Goal: Communication & Community: Share content

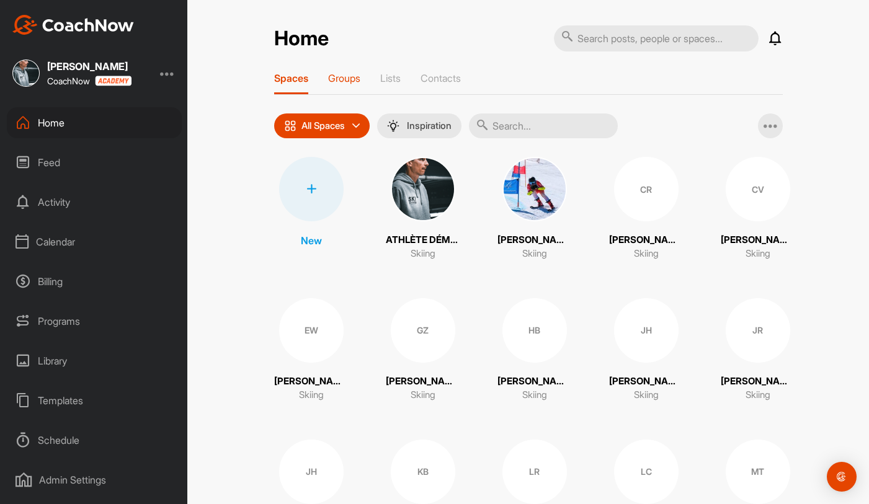
click at [352, 76] on p "Groups" at bounding box center [344, 78] width 32 height 12
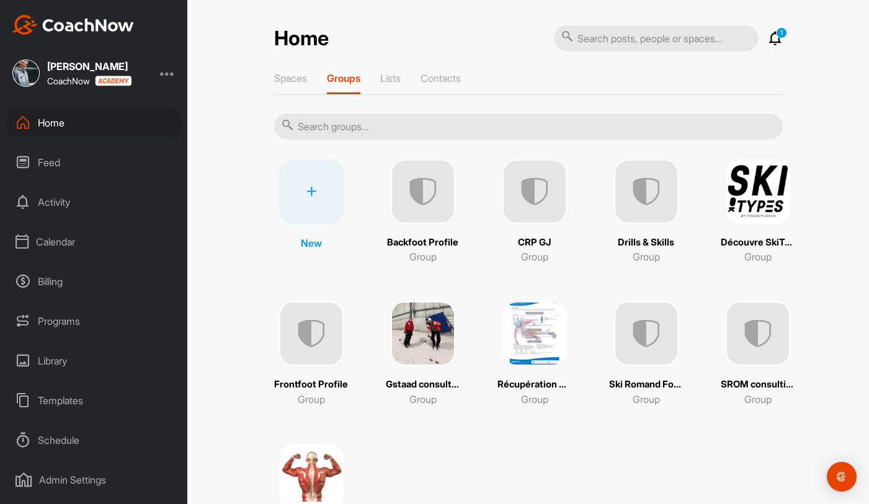
click at [776, 34] on p "1" at bounding box center [781, 32] width 11 height 11
click at [776, 41] on icon at bounding box center [775, 38] width 15 height 15
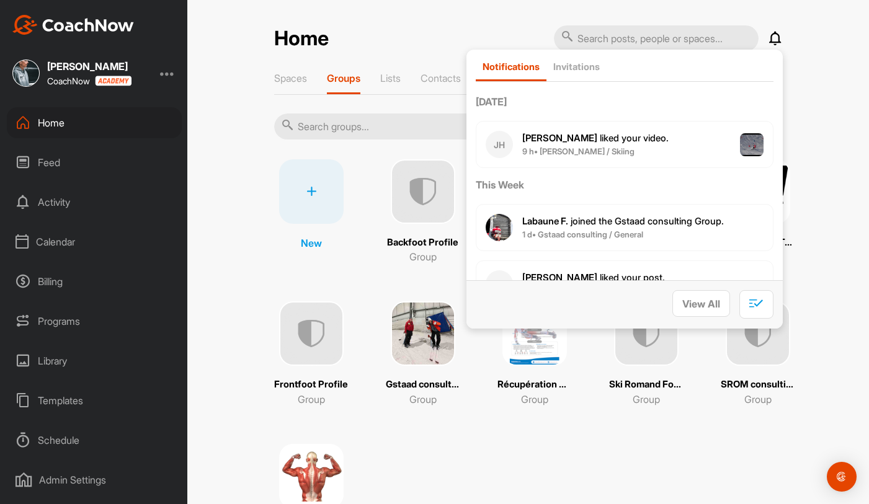
click at [775, 36] on icon at bounding box center [775, 38] width 15 height 15
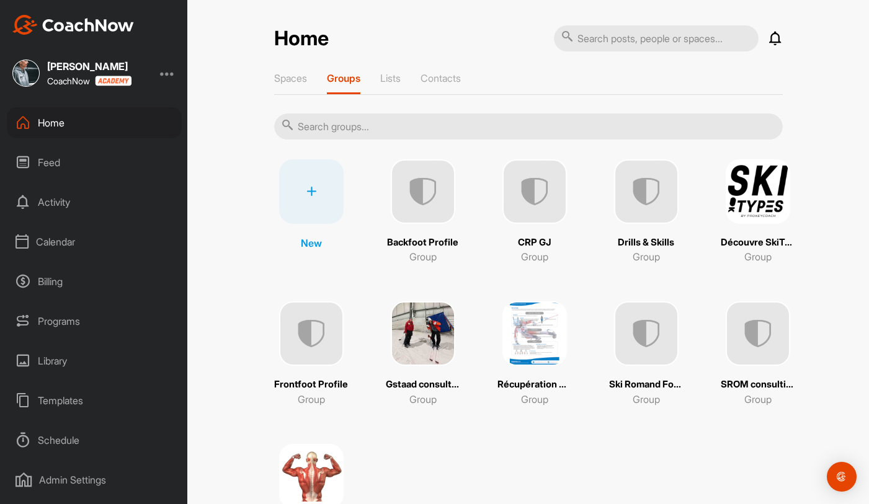
click at [775, 36] on icon at bounding box center [775, 38] width 15 height 15
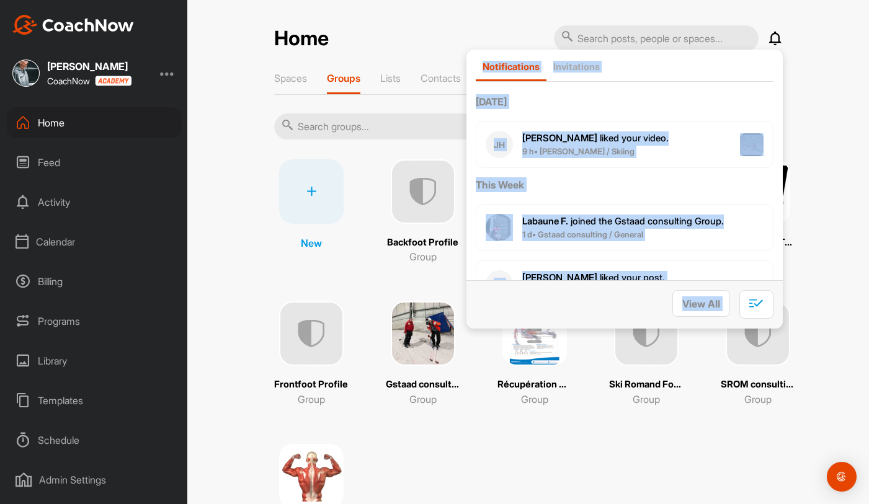
click at [775, 36] on icon at bounding box center [775, 38] width 15 height 15
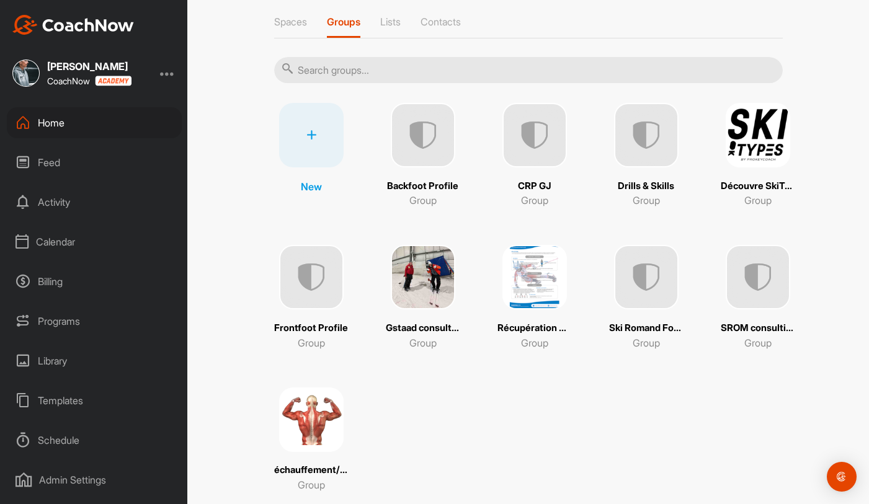
scroll to position [72, 0]
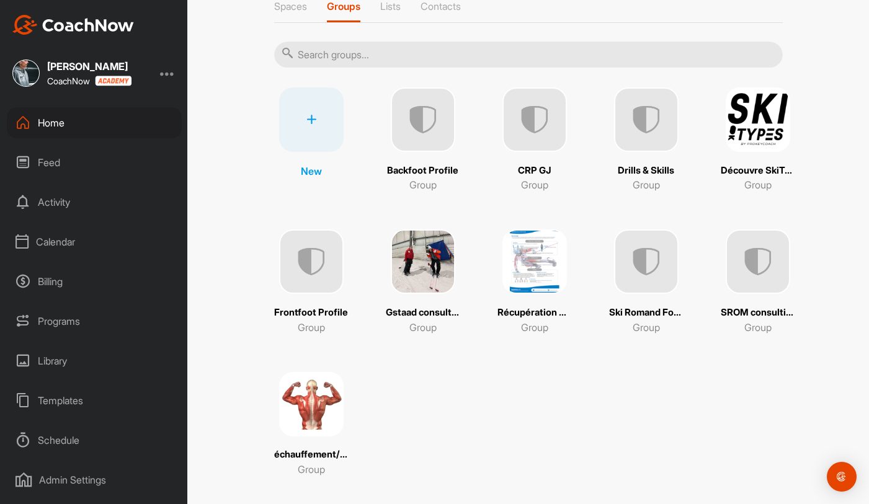
click at [316, 423] on img at bounding box center [311, 404] width 65 height 65
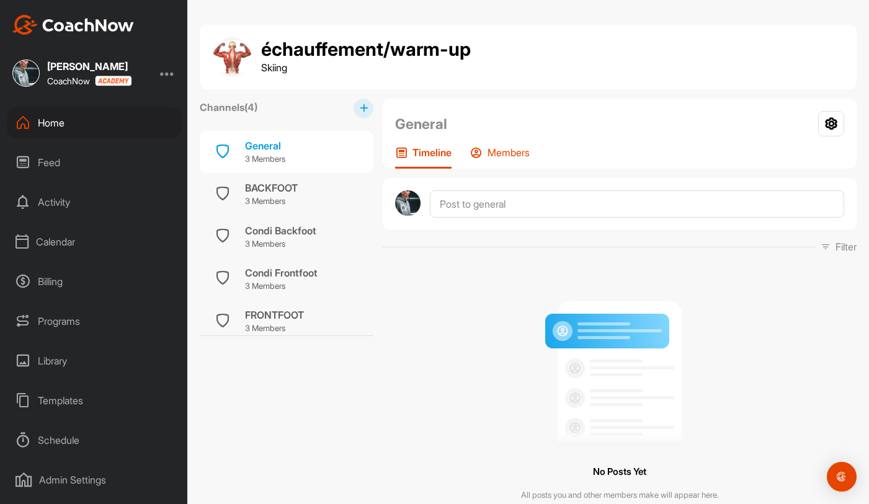
click at [495, 153] on p "Members" at bounding box center [509, 152] width 42 height 12
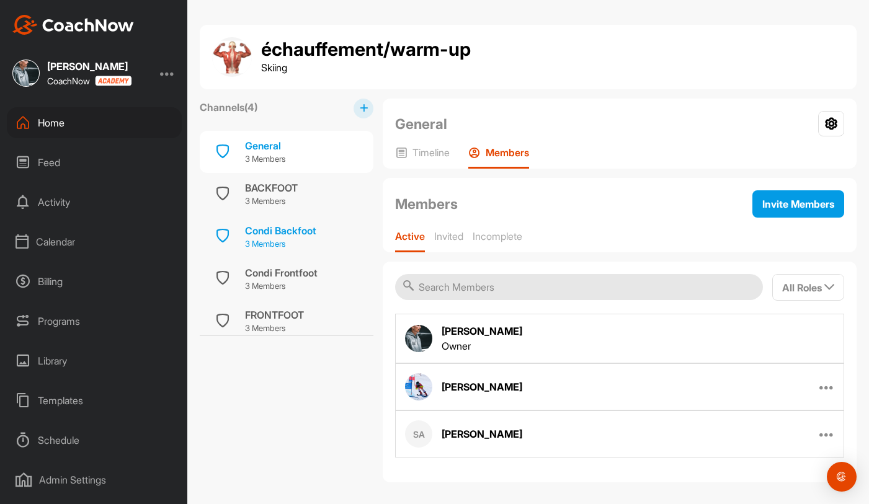
click at [326, 229] on div "Condi Backfoot 3 Members" at bounding box center [287, 236] width 174 height 42
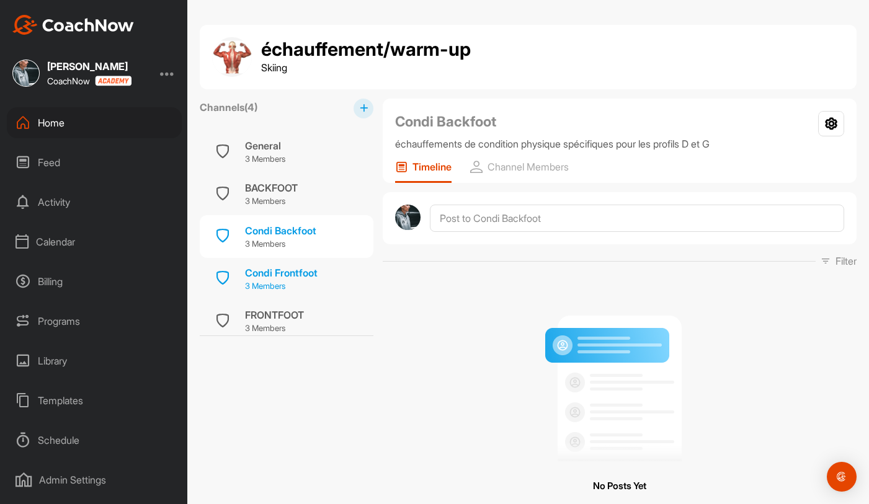
click at [315, 275] on div "Condi Frontfoot" at bounding box center [281, 273] width 73 height 15
click at [311, 315] on div "FRONTFOOT 3 Members" at bounding box center [287, 321] width 174 height 42
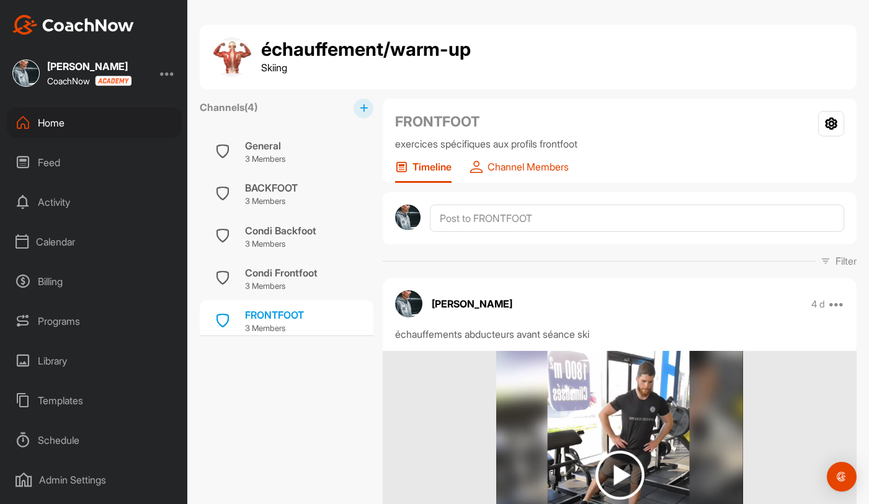
click at [501, 168] on p "Channel Members" at bounding box center [528, 167] width 81 height 12
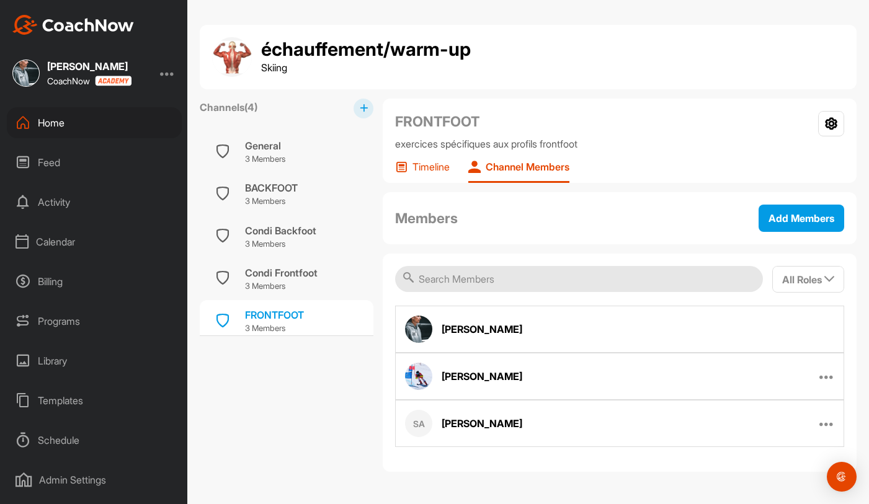
click at [431, 174] on div "Timeline" at bounding box center [422, 172] width 55 height 22
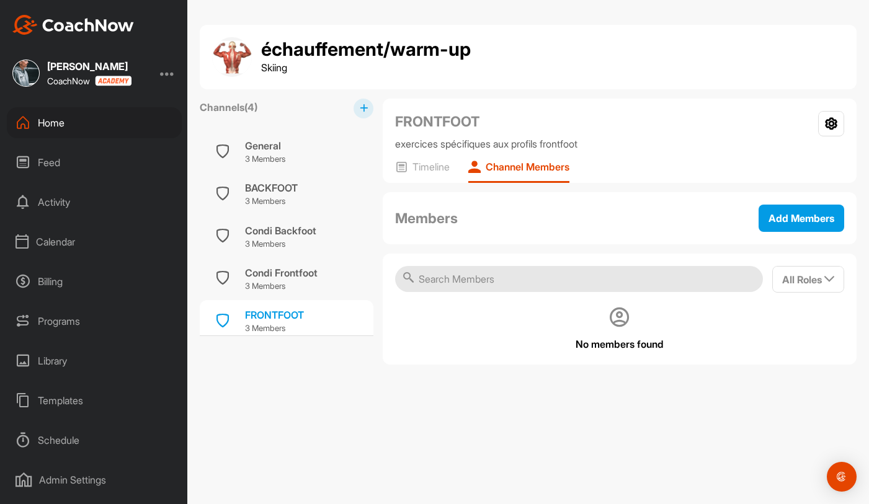
click at [130, 117] on div "Home" at bounding box center [94, 122] width 175 height 31
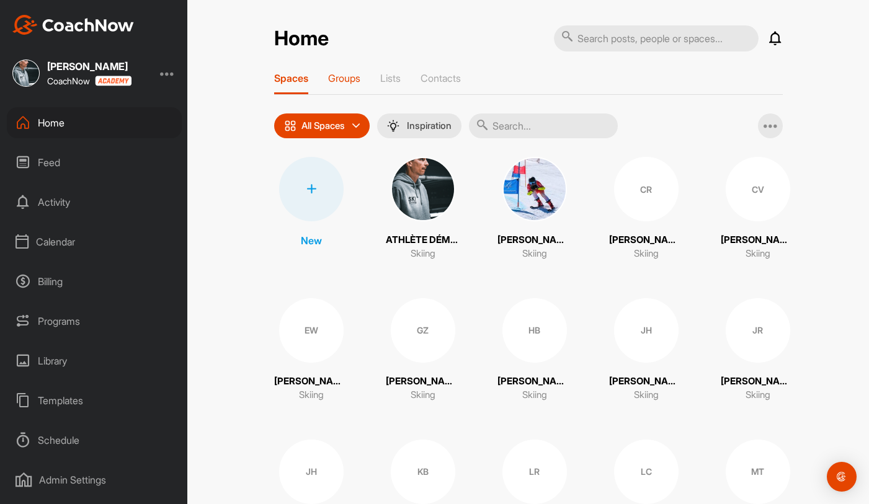
click at [339, 84] on div "Groups" at bounding box center [344, 83] width 32 height 22
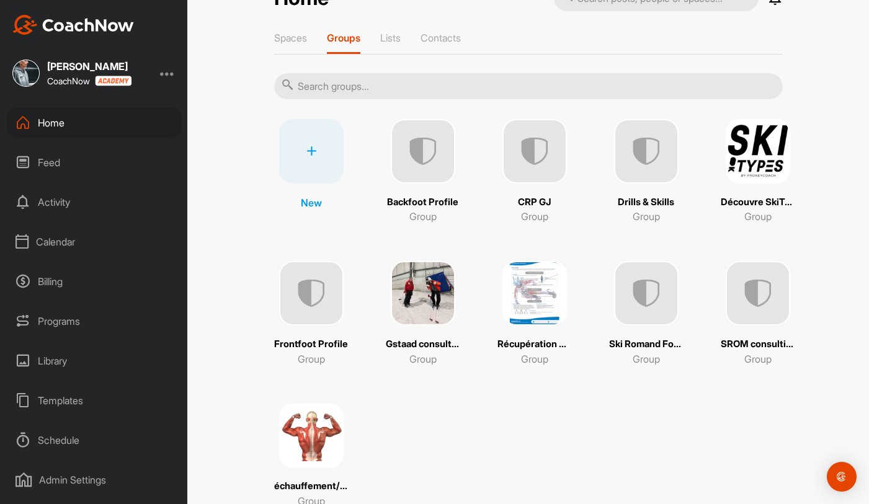
scroll to position [58, 0]
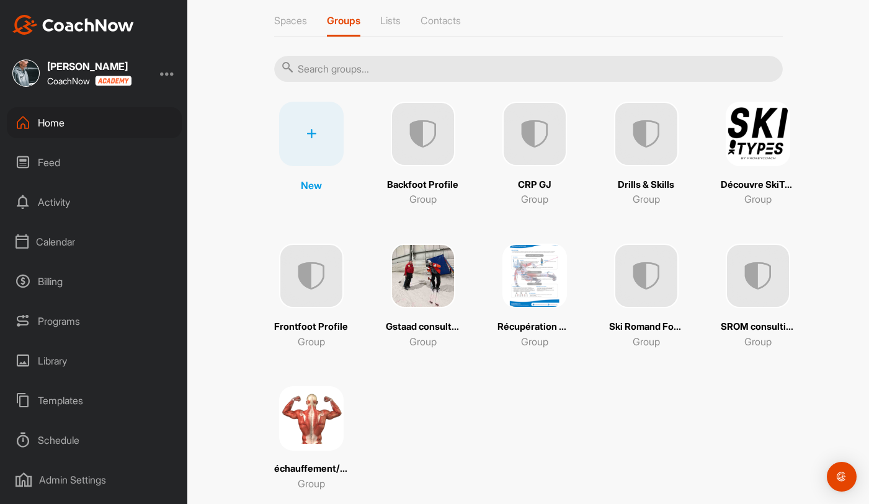
click at [514, 266] on img at bounding box center [535, 276] width 65 height 65
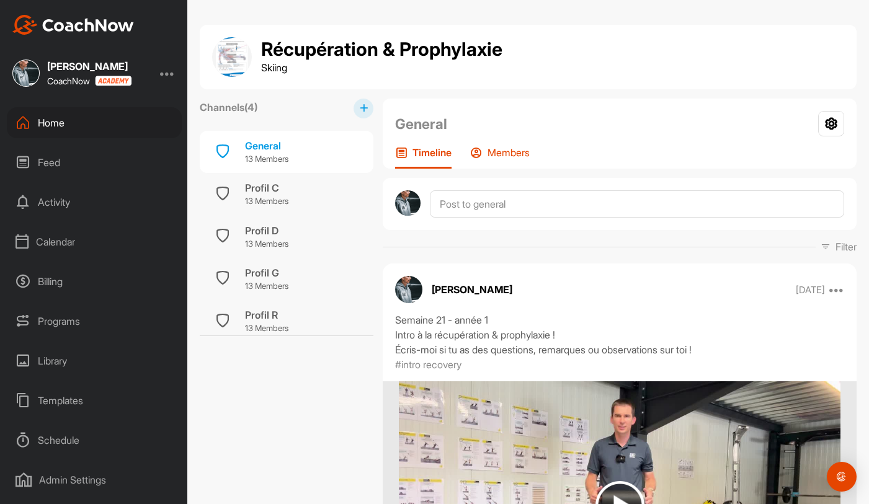
click at [486, 157] on div "Members" at bounding box center [500, 157] width 60 height 22
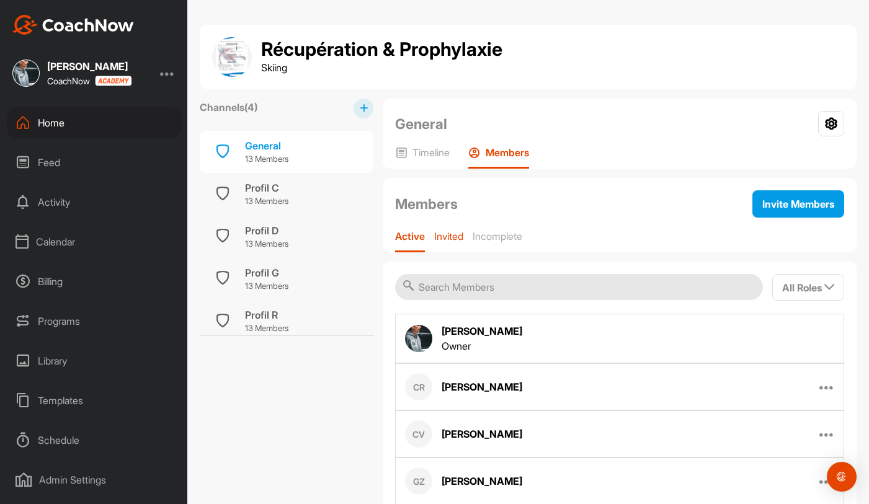
click at [457, 236] on p "Invited" at bounding box center [448, 236] width 29 height 12
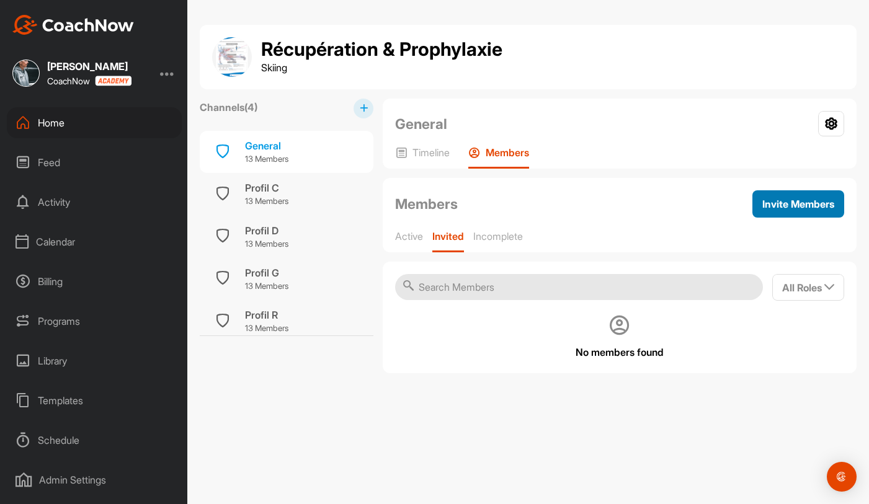
click at [771, 202] on span "Invite Members" at bounding box center [799, 204] width 72 height 12
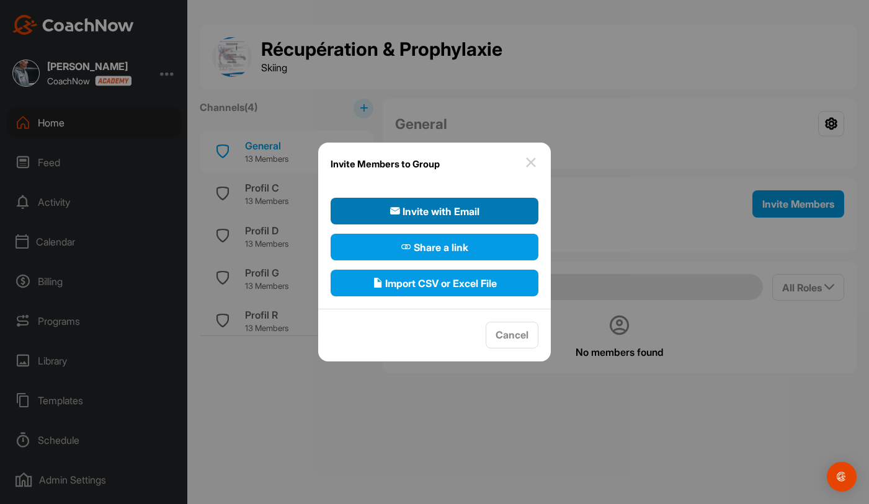
click at [439, 218] on span "Invite with Email" at bounding box center [434, 211] width 89 height 15
select select"] "player"
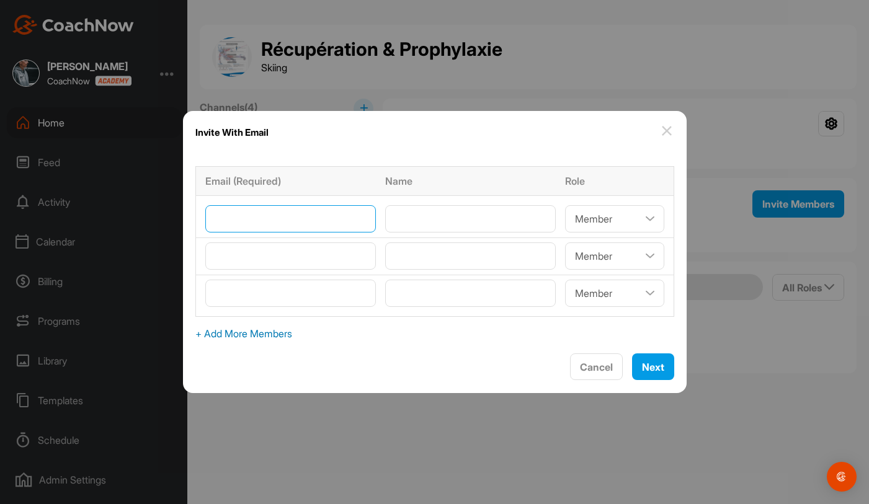
click at [342, 227] on input"] "email" at bounding box center [290, 218] width 171 height 27
type input"] "[EMAIL_ADDRESS][DOMAIN_NAME]"
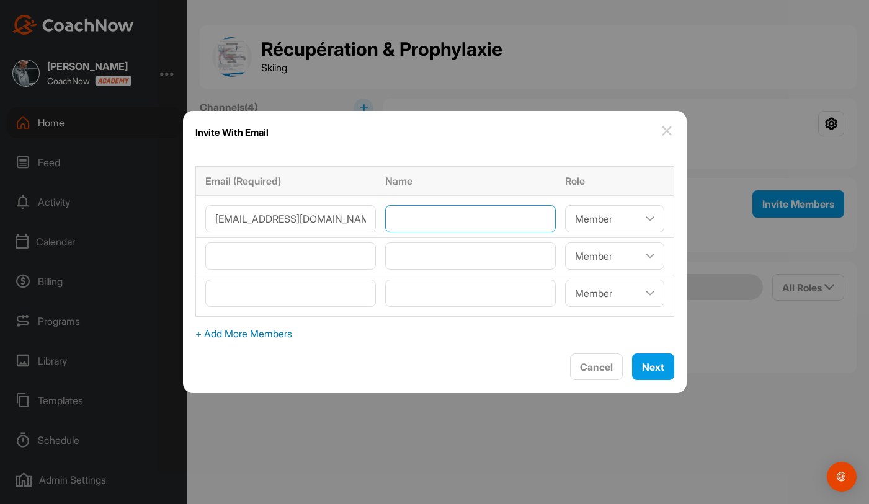
click at [405, 222] on input"] "text" at bounding box center [470, 218] width 171 height 27
type input"] "[PERSON_NAME]"
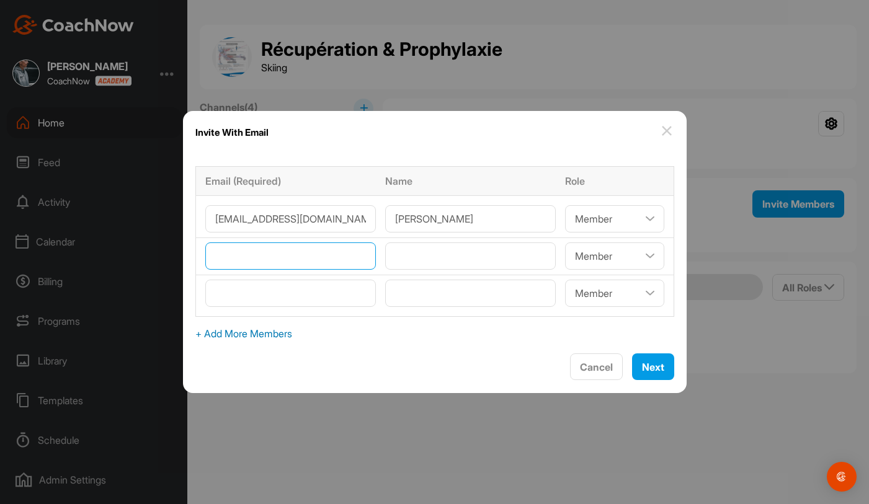
click at [349, 254] on input"] "email" at bounding box center [290, 256] width 171 height 27
type input"] "l"
type input"] "c"
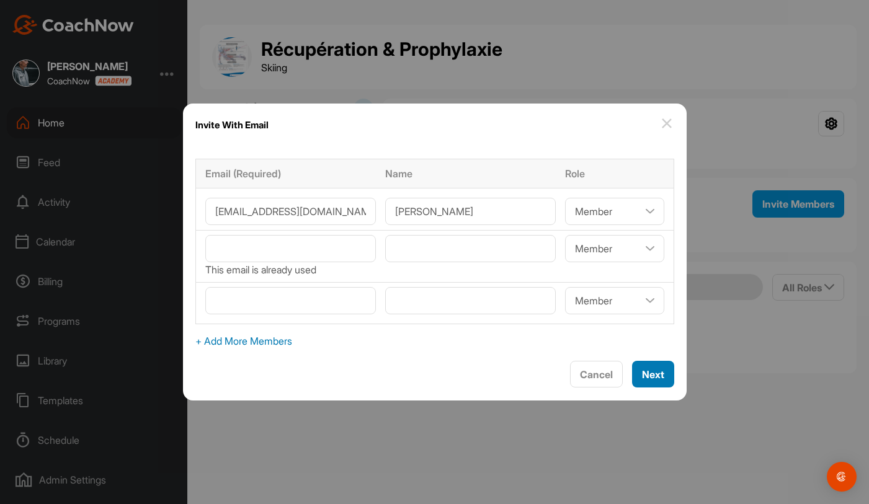
click at [642, 367] on div "Next" at bounding box center [653, 374] width 22 height 15
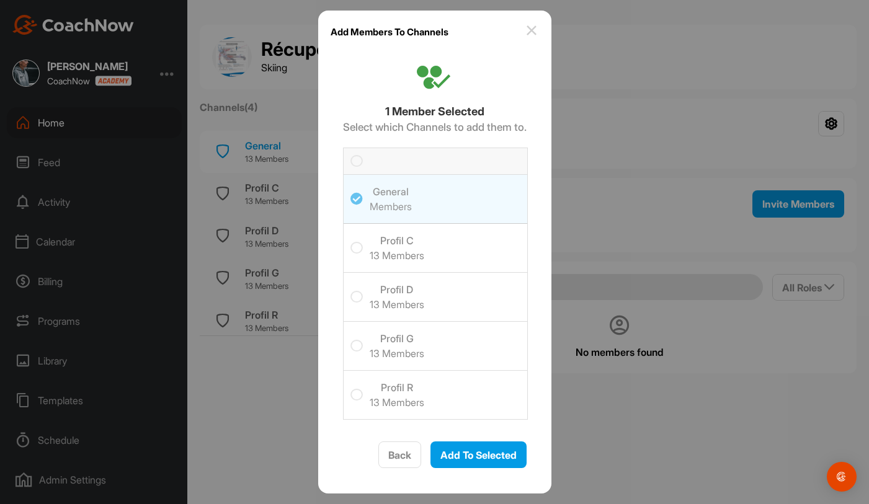
click at [426, 236] on span "Profil C 13 Members" at bounding box center [449, 248] width 158 height 48
click at [351, 242] on input "checkbox" at bounding box center [351, 242] width 0 height 0
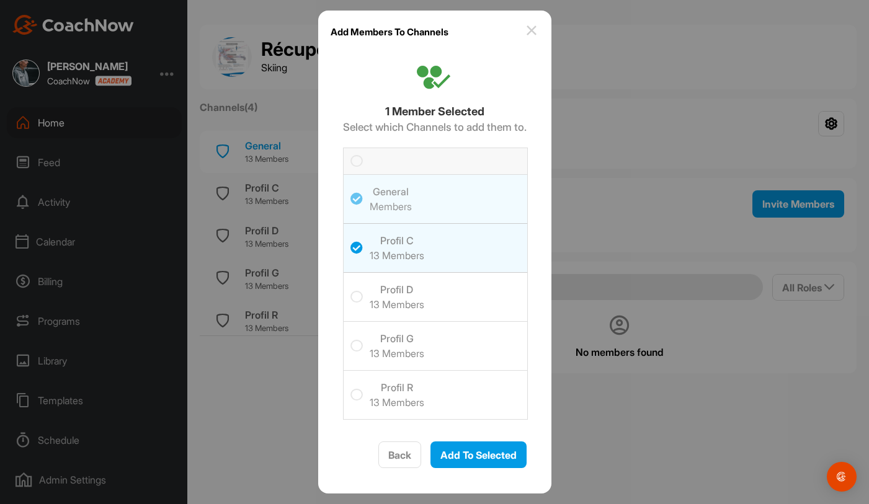
click at [429, 259] on span "Profil C 13 Members" at bounding box center [449, 248] width 158 height 48
click at [351, 242] on input "checkbox" at bounding box center [351, 242] width 0 height 0
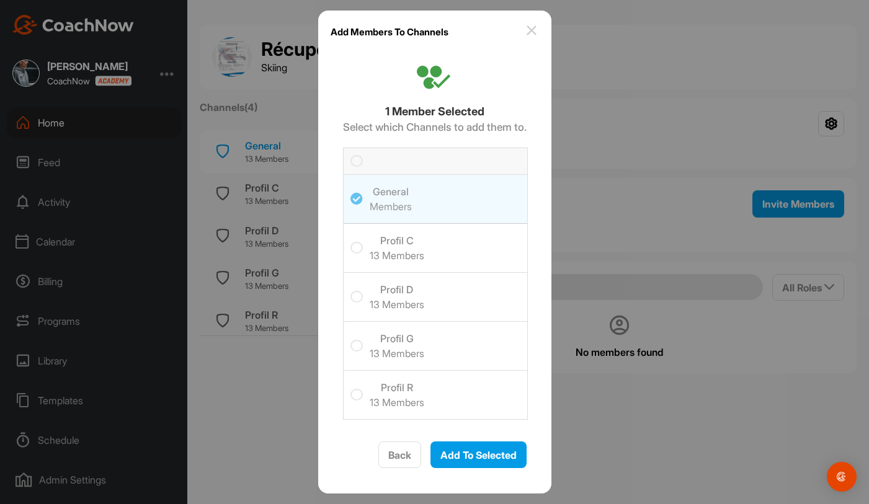
click at [438, 381] on span "Profil R 13 Members" at bounding box center [449, 395] width 158 height 48
click at [351, 389] on input "checkbox" at bounding box center [351, 389] width 0 height 0
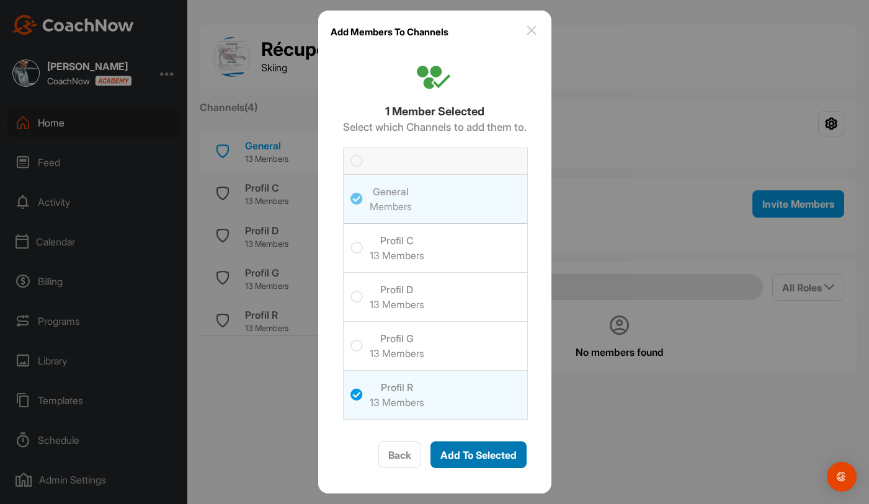
click at [456, 450] on span "Add To Selected" at bounding box center [479, 455] width 76 height 12
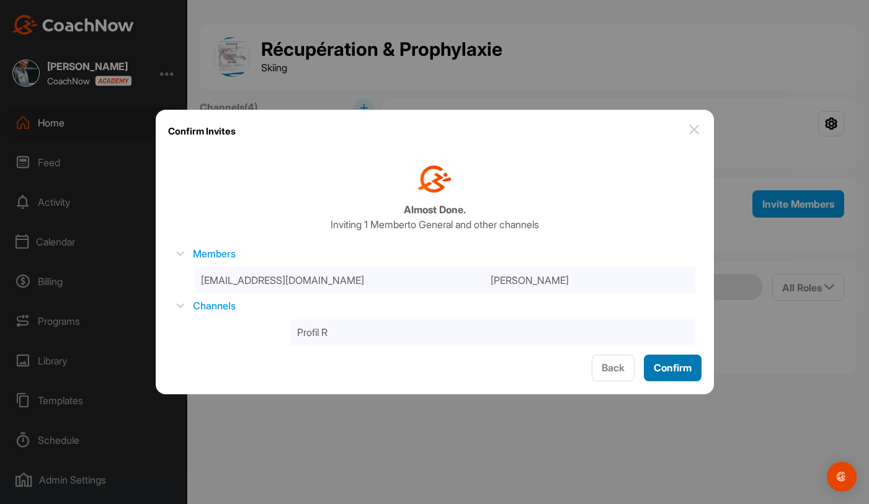
click at [669, 365] on span "Confirm" at bounding box center [673, 368] width 38 height 12
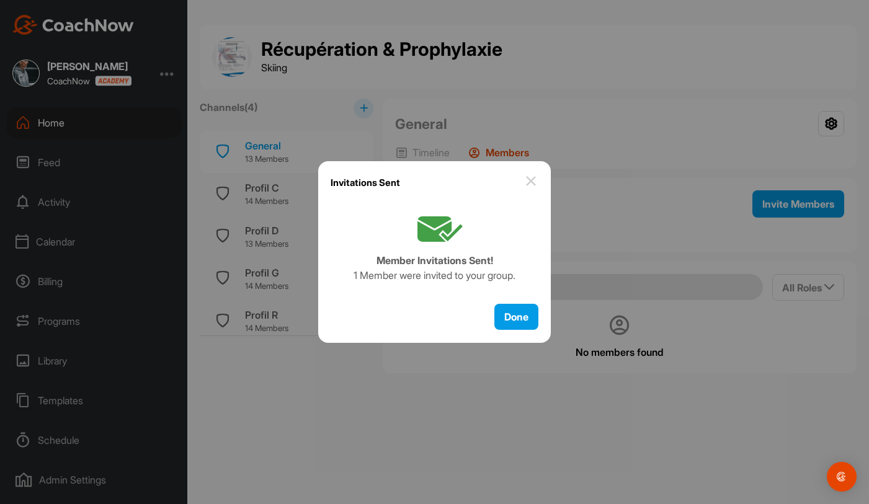
click at [296, 112] on div at bounding box center [434, 252] width 869 height 504
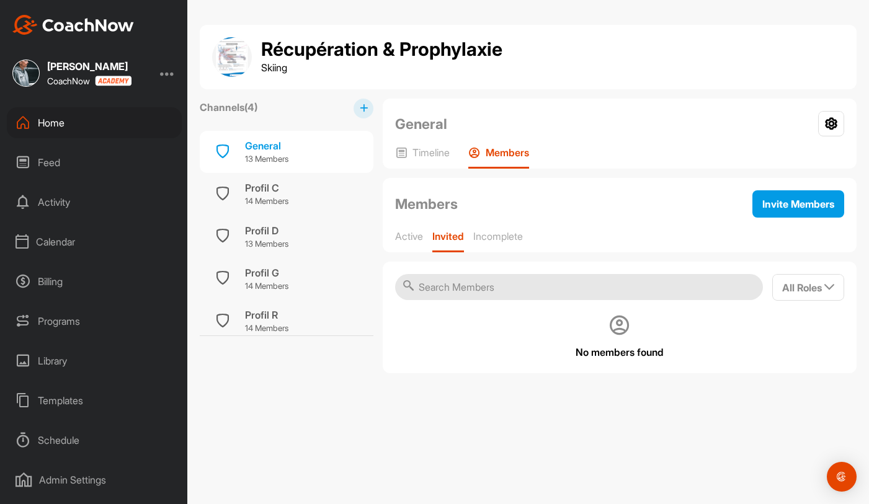
click at [102, 119] on div "Home" at bounding box center [94, 122] width 175 height 31
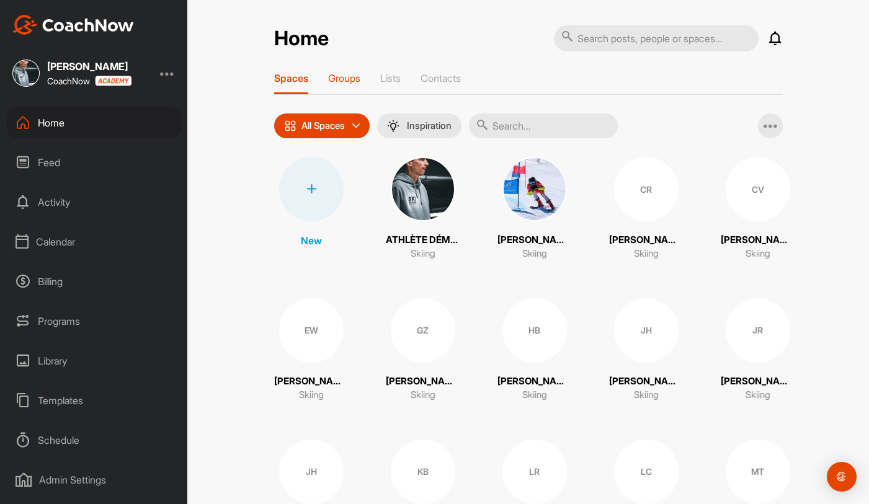
click at [354, 82] on p "Groups" at bounding box center [344, 78] width 32 height 12
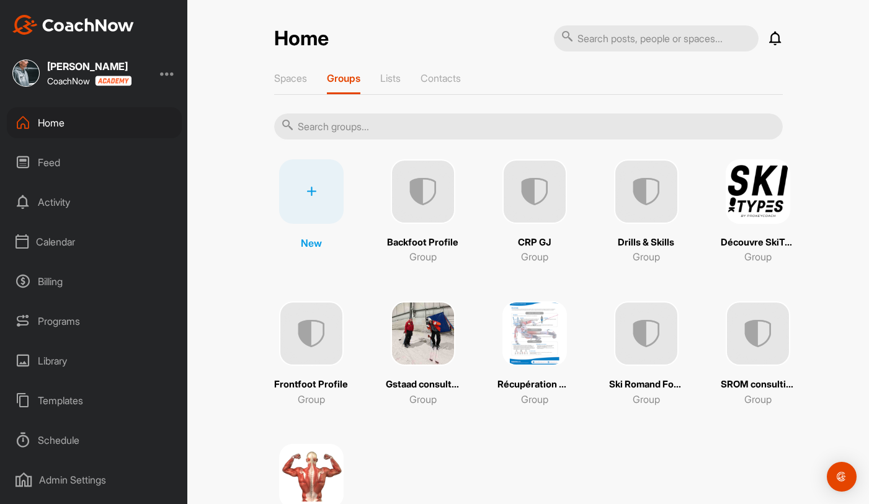
scroll to position [85, 0]
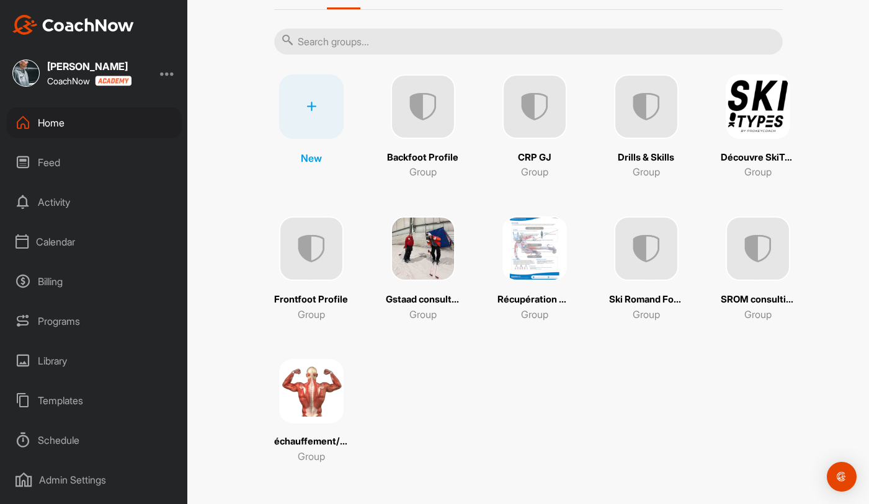
click at [746, 256] on img at bounding box center [758, 249] width 65 height 65
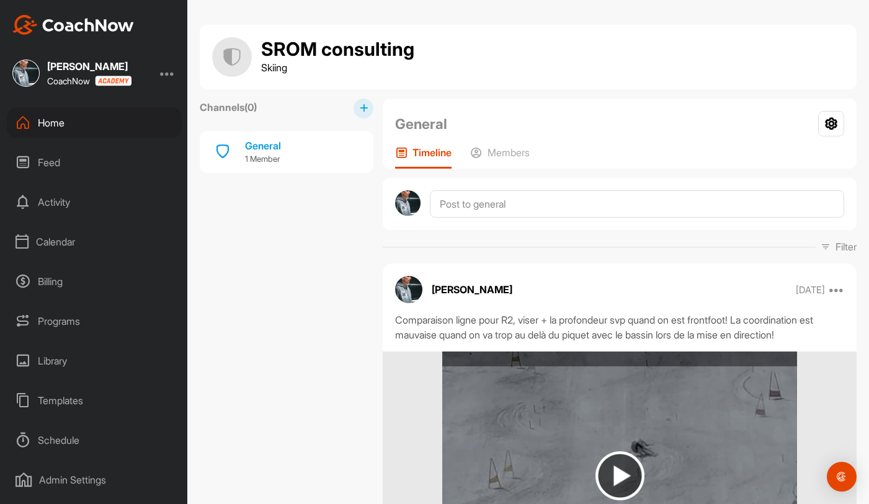
click at [485, 144] on div "General Group Settings Your Notifications Timeline Members" at bounding box center [620, 134] width 474 height 70
click at [486, 146] on div "Members" at bounding box center [500, 157] width 60 height 22
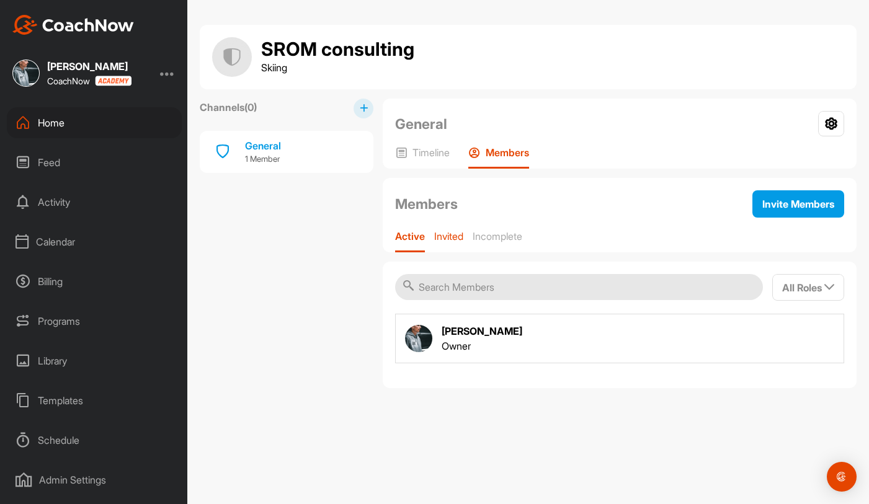
click at [454, 235] on p "Invited" at bounding box center [448, 236] width 29 height 12
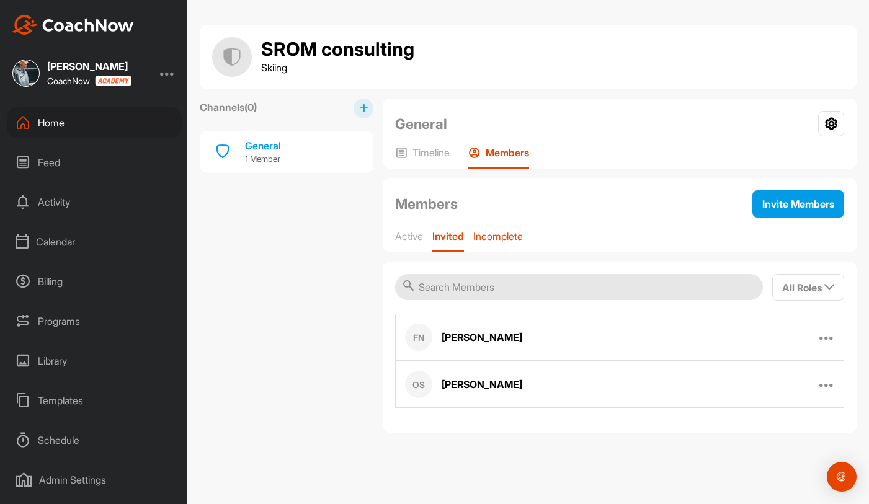
click at [491, 239] on p "Incomplete" at bounding box center [498, 236] width 50 height 12
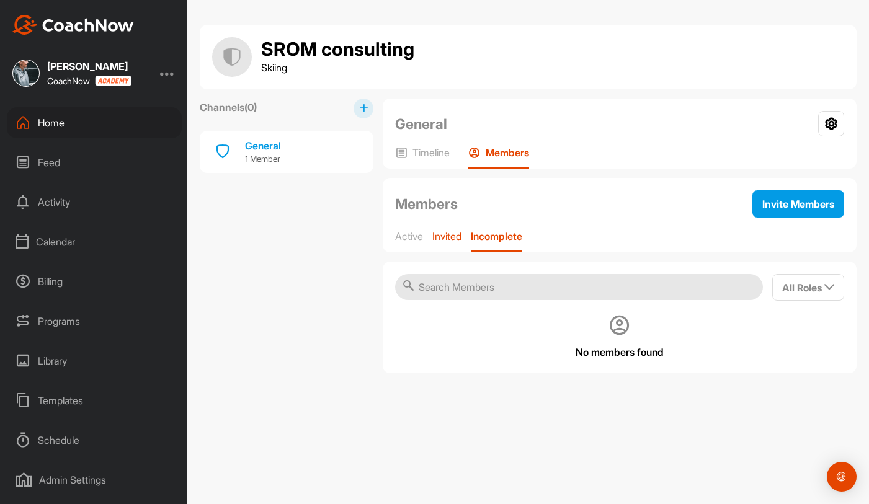
click at [449, 238] on p "Invited" at bounding box center [446, 236] width 29 height 12
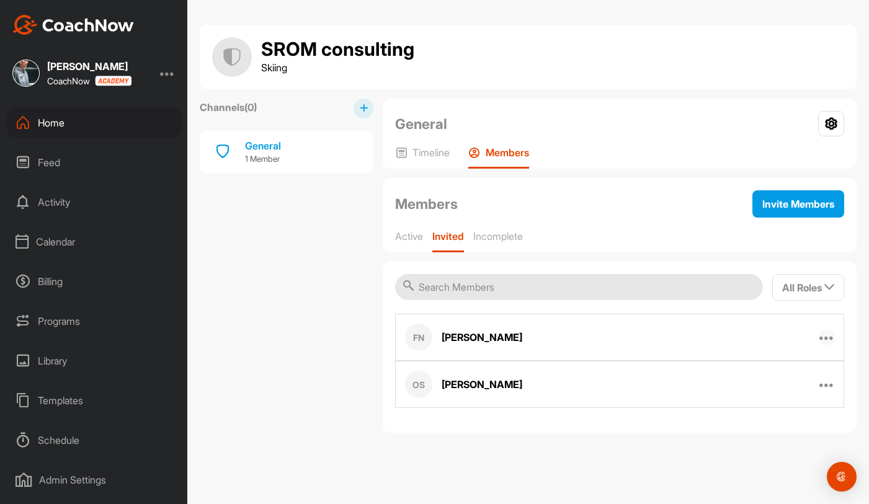
click at [834, 339] on icon at bounding box center [827, 337] width 15 height 15
click at [806, 369] on button "Resend Invitation" at bounding box center [779, 378] width 114 height 39
click at [829, 388] on icon at bounding box center [827, 384] width 15 height 15
click at [785, 423] on p "Resend Invitation" at bounding box center [771, 425] width 74 height 13
click at [100, 127] on div "Home" at bounding box center [94, 122] width 175 height 31
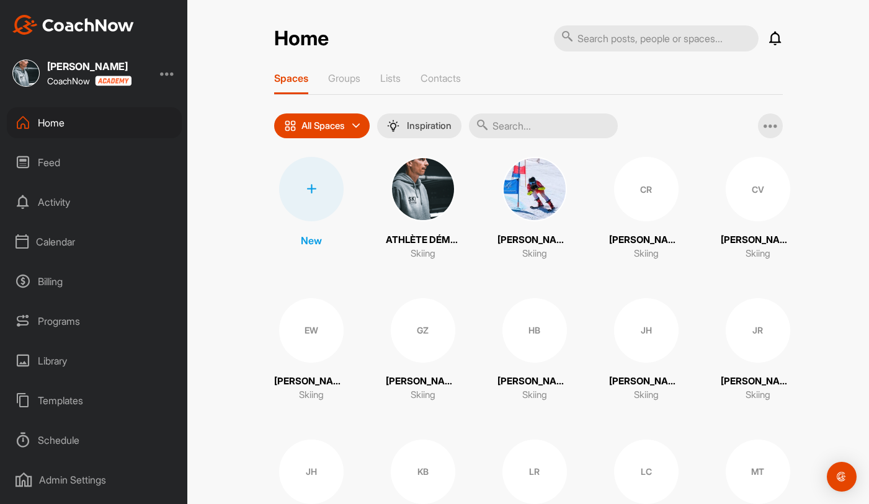
click at [239, 224] on div "Home Notifications Invitations Today CZ Caroline Z. joined space 18 m • Quentin…" at bounding box center [528, 252] width 682 height 504
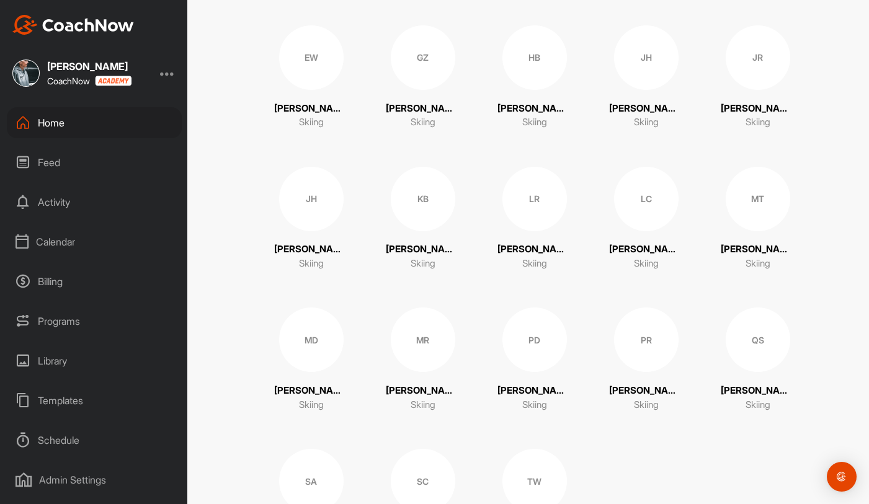
scroll to position [362, 0]
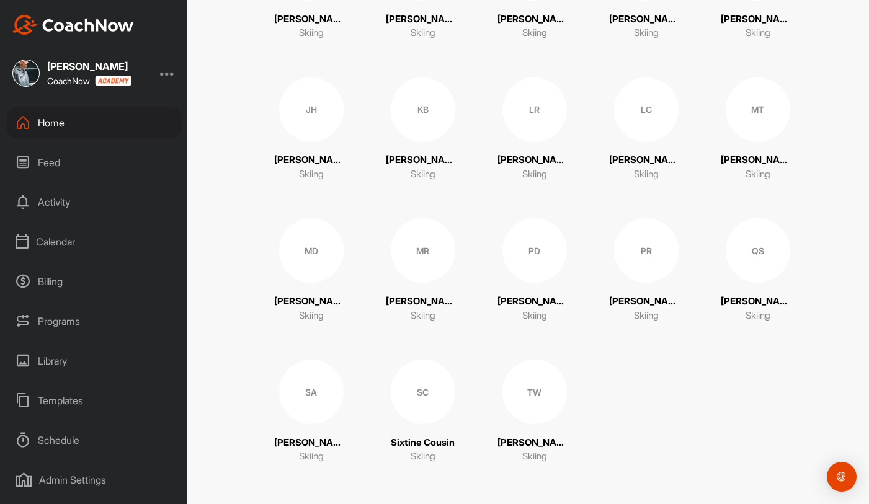
click at [309, 259] on div "MD" at bounding box center [311, 250] width 65 height 65
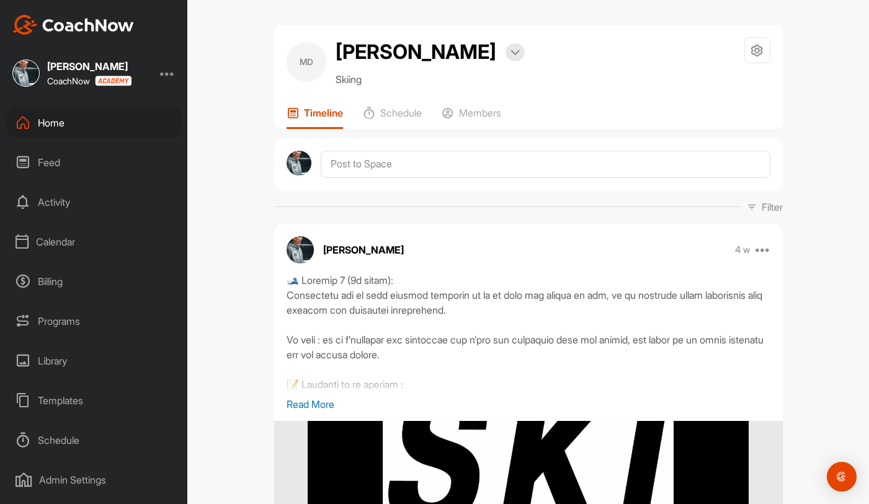
click at [70, 125] on div "Home" at bounding box center [94, 122] width 175 height 31
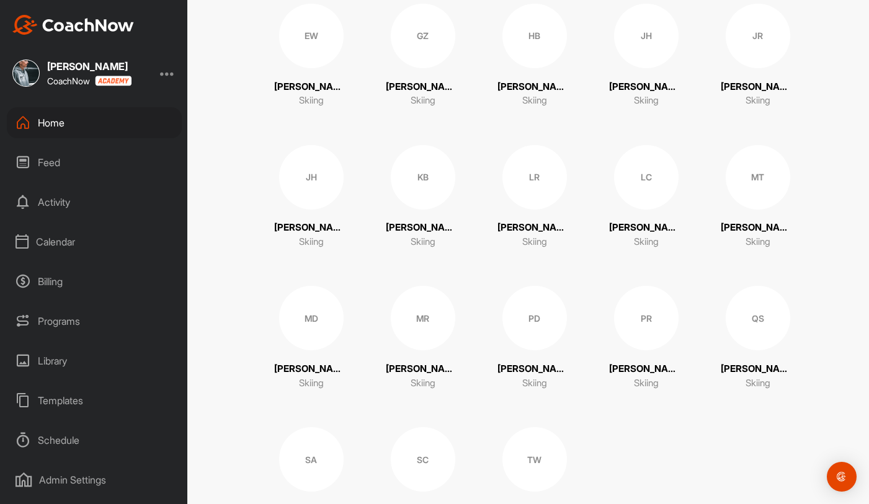
scroll to position [315, 0]
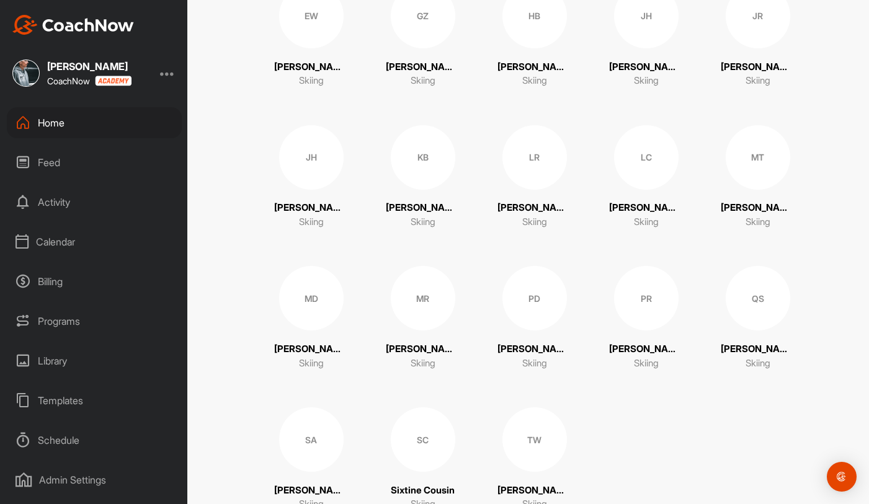
click at [524, 163] on div "LR" at bounding box center [535, 157] width 65 height 65
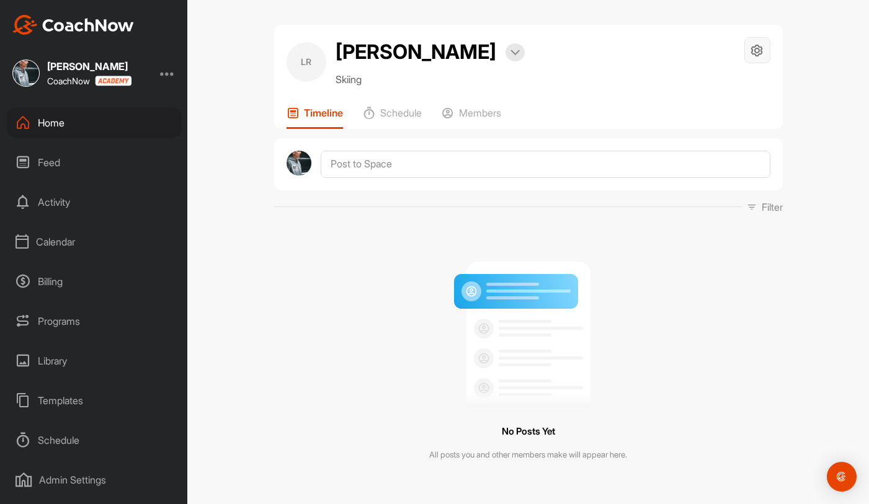
click at [756, 49] on icon at bounding box center [757, 50] width 14 height 14
click at [738, 76] on li "Space Settings" at bounding box center [719, 86] width 101 height 40
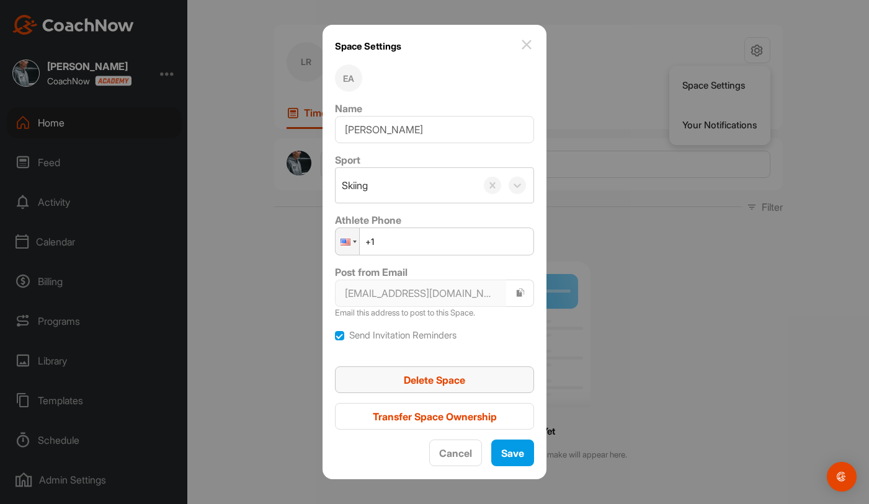
click at [465, 379] on span "Delete Space" at bounding box center [434, 380] width 61 height 12
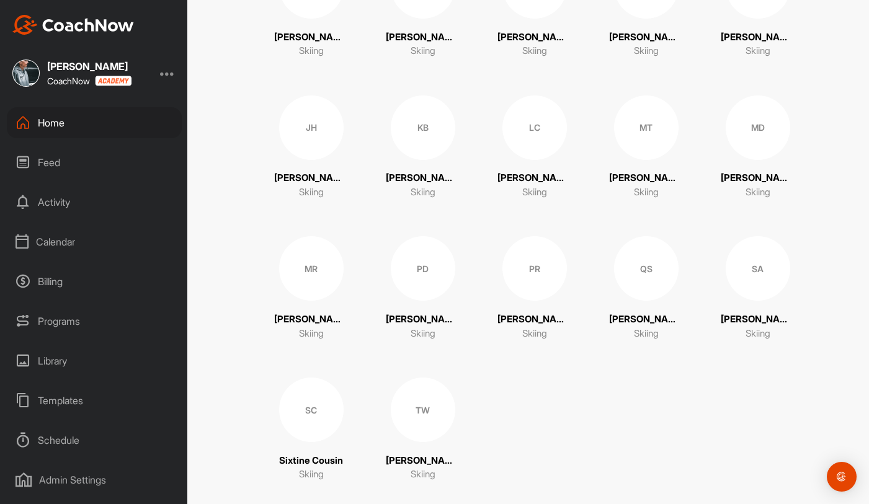
scroll to position [345, 0]
click at [658, 140] on div "MT" at bounding box center [646, 127] width 65 height 65
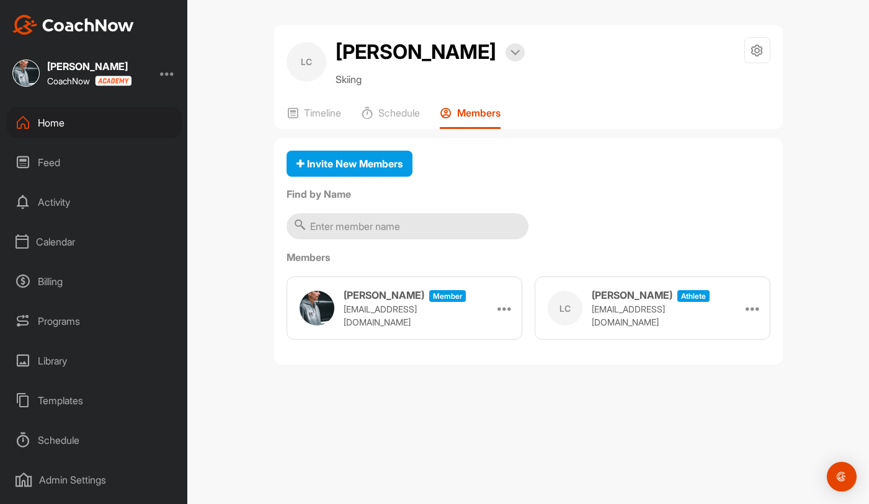
click at [125, 123] on div "Home" at bounding box center [94, 122] width 175 height 31
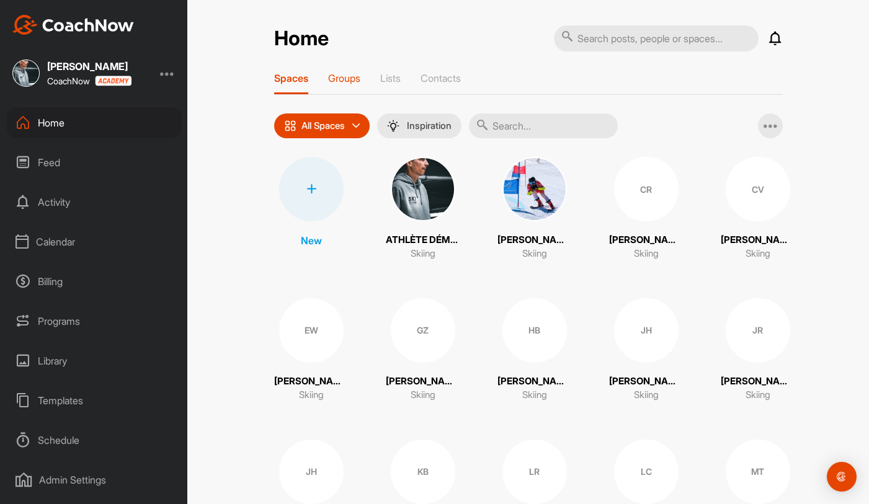
click at [333, 79] on p "Groups" at bounding box center [344, 78] width 32 height 12
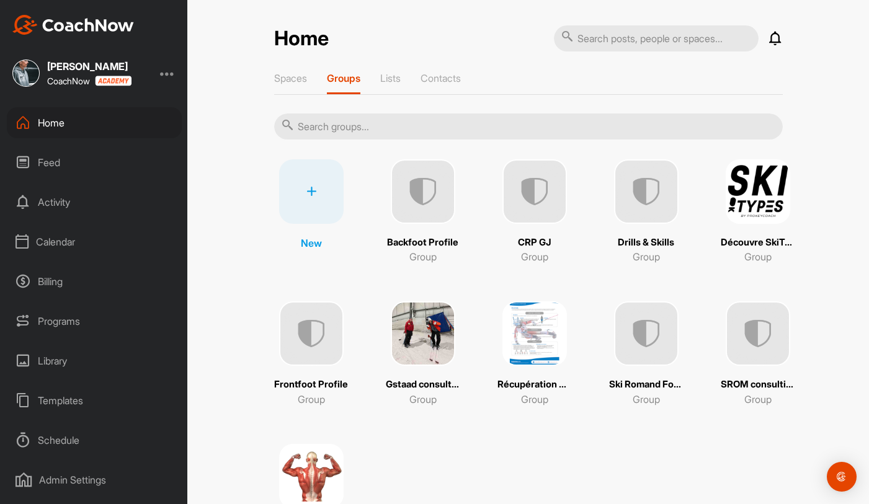
scroll to position [85, 0]
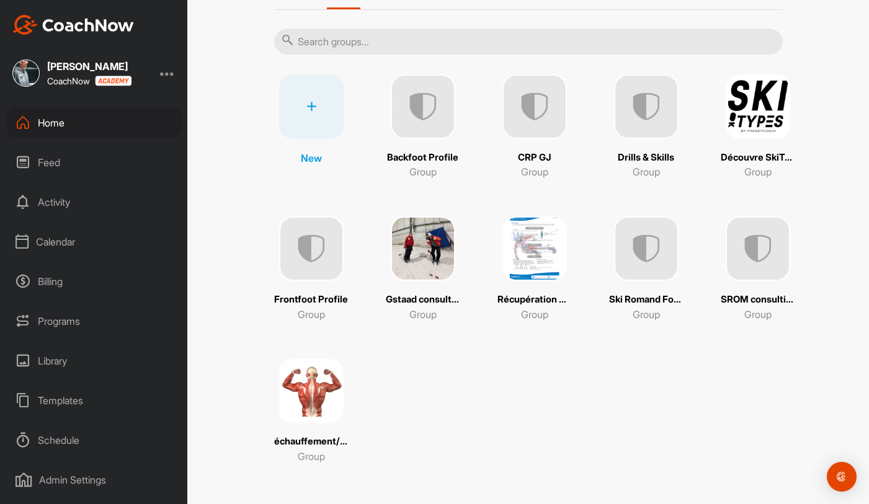
click at [410, 251] on img at bounding box center [423, 249] width 65 height 65
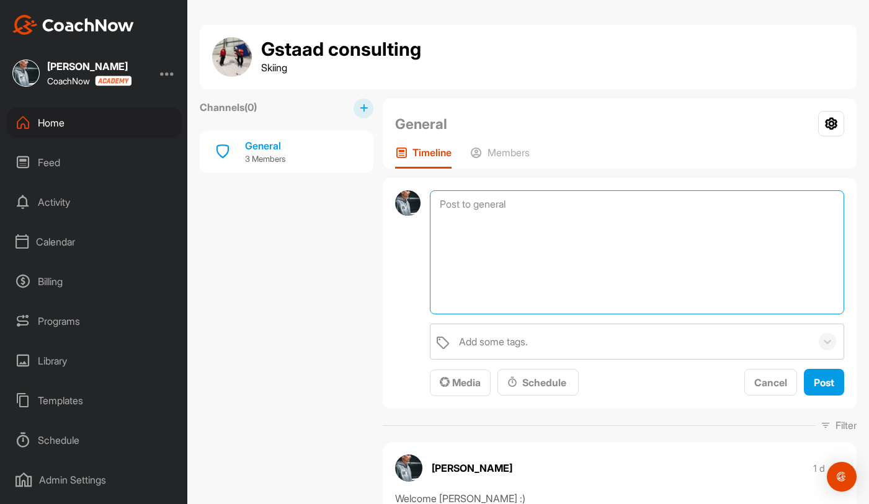
click at [481, 205] on textarea at bounding box center [637, 252] width 414 height 124
click at [450, 380] on span "Media" at bounding box center [460, 383] width 41 height 12
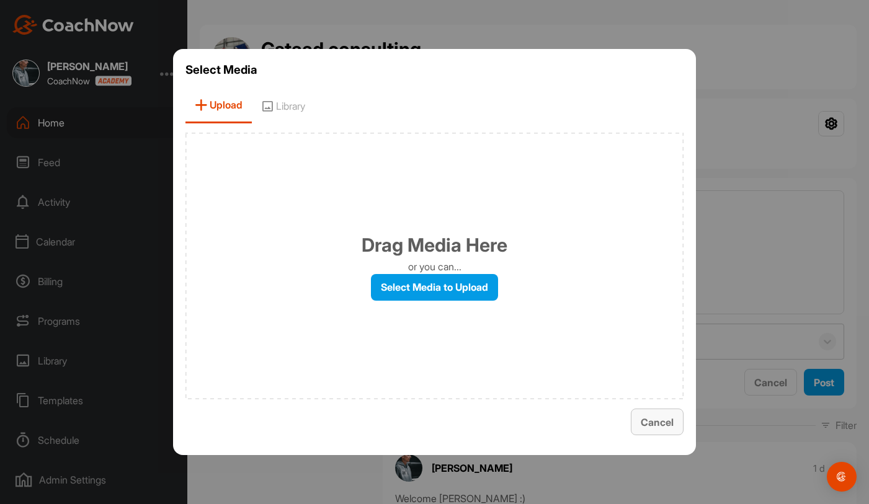
click at [654, 426] on span "Cancel" at bounding box center [657, 422] width 33 height 12
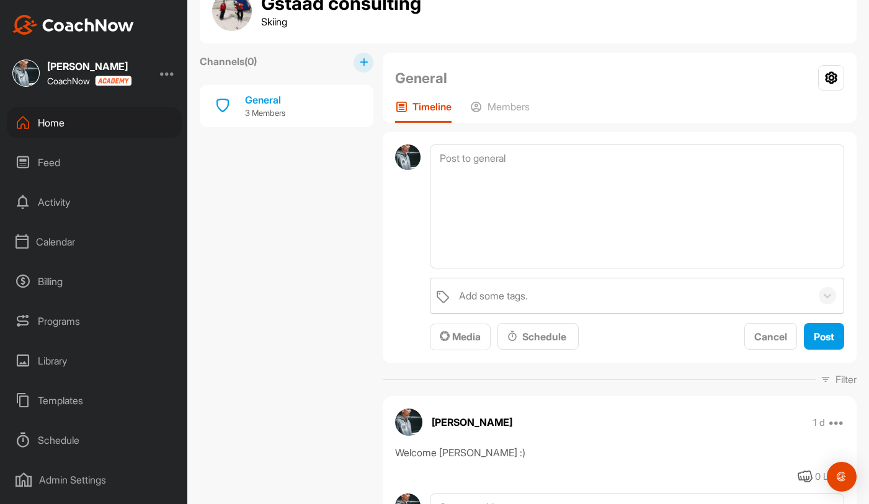
scroll to position [71, 0]
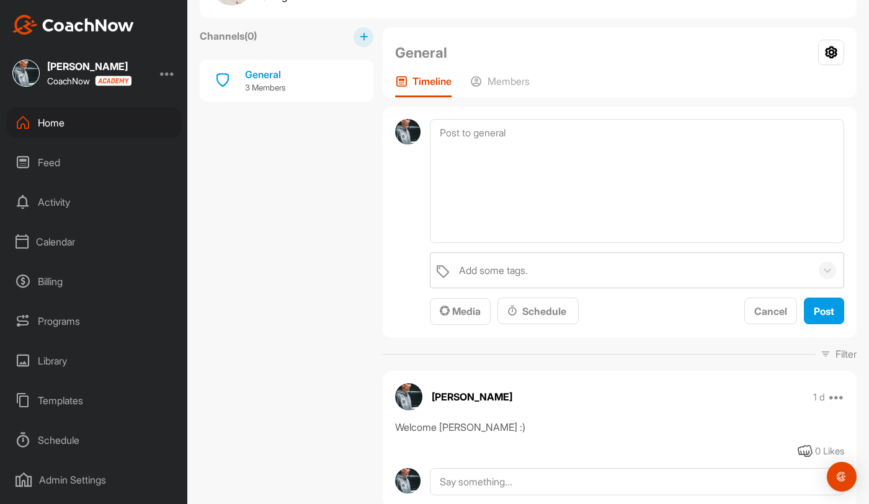
click at [384, 208] on div "Add some tags. Media Schedule Cancel Post" at bounding box center [620, 222] width 474 height 231
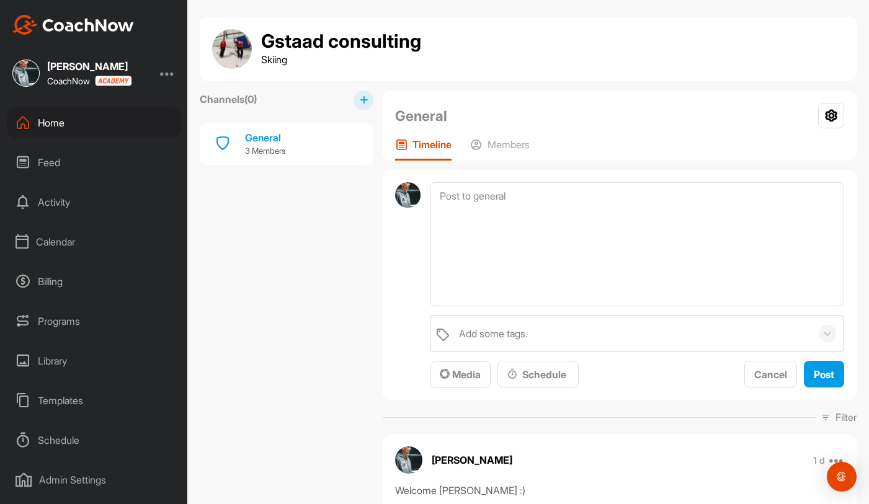
scroll to position [16, 0]
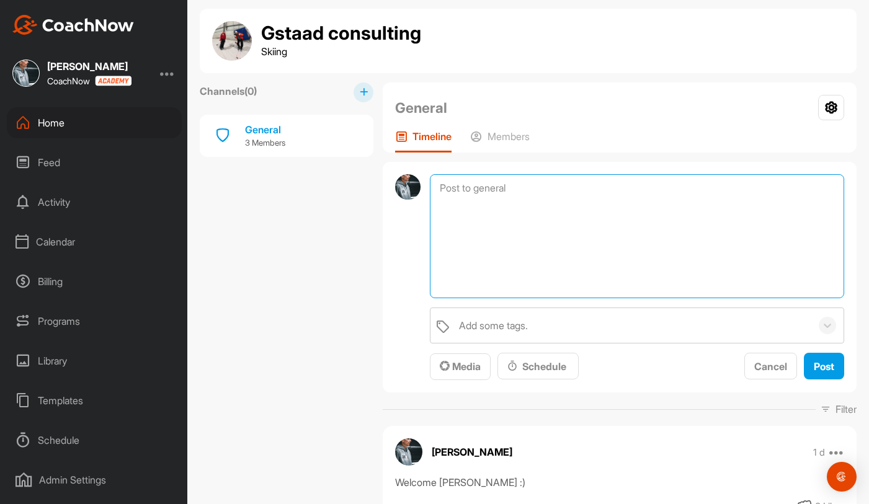
click at [494, 218] on textarea at bounding box center [637, 236] width 414 height 124
click at [77, 126] on div "Home" at bounding box center [94, 122] width 175 height 31
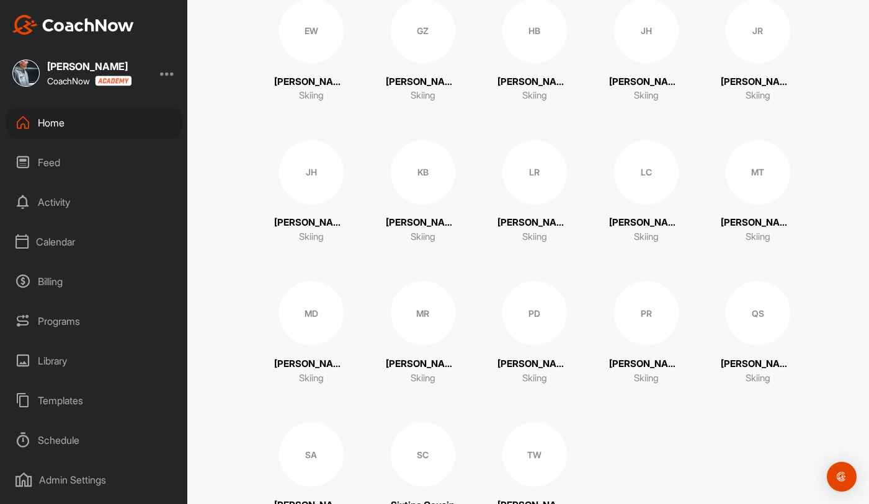
scroll to position [362, 0]
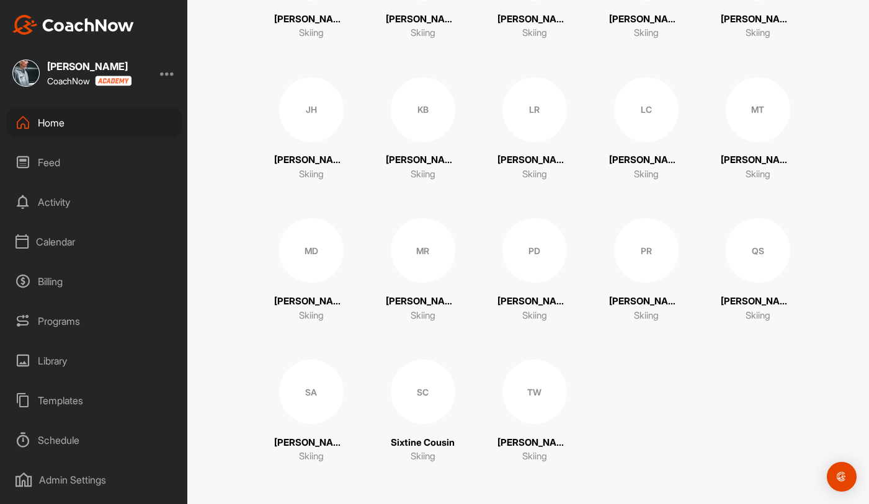
click at [740, 253] on div "QS" at bounding box center [758, 250] width 65 height 65
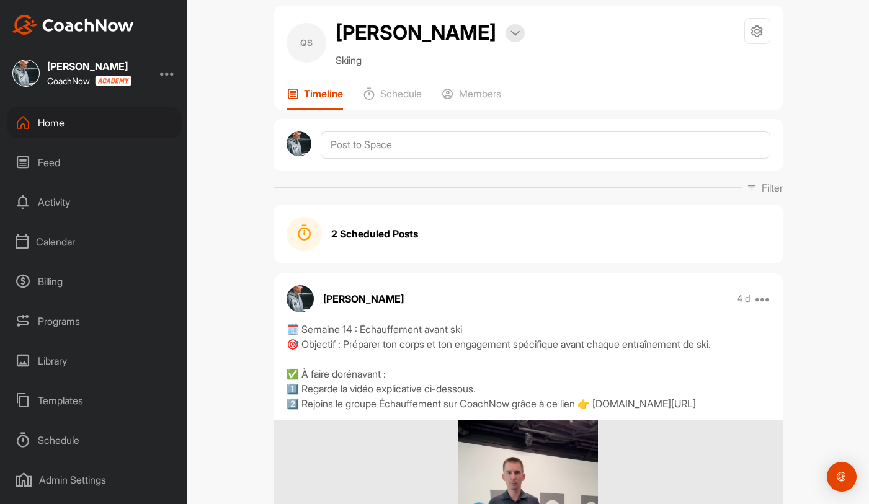
scroll to position [14, 0]
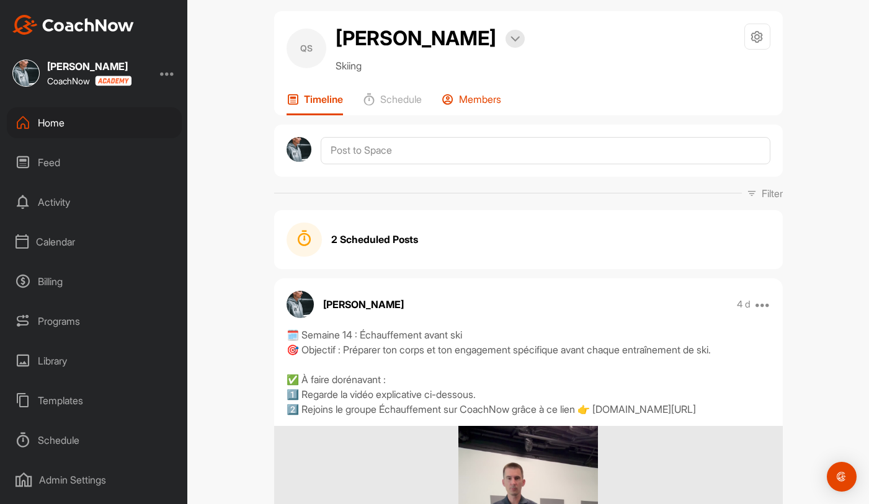
click at [458, 104] on div "Members" at bounding box center [472, 104] width 60 height 22
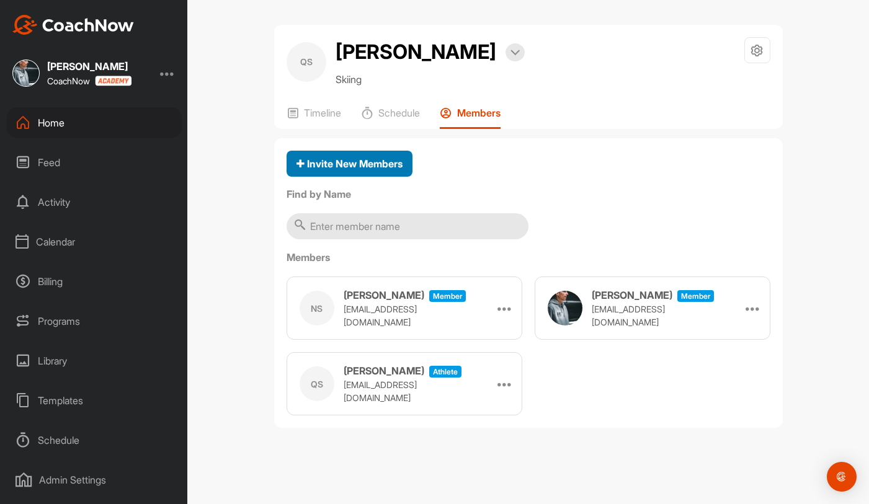
click at [363, 171] on div "Invite New Members" at bounding box center [350, 163] width 106 height 15
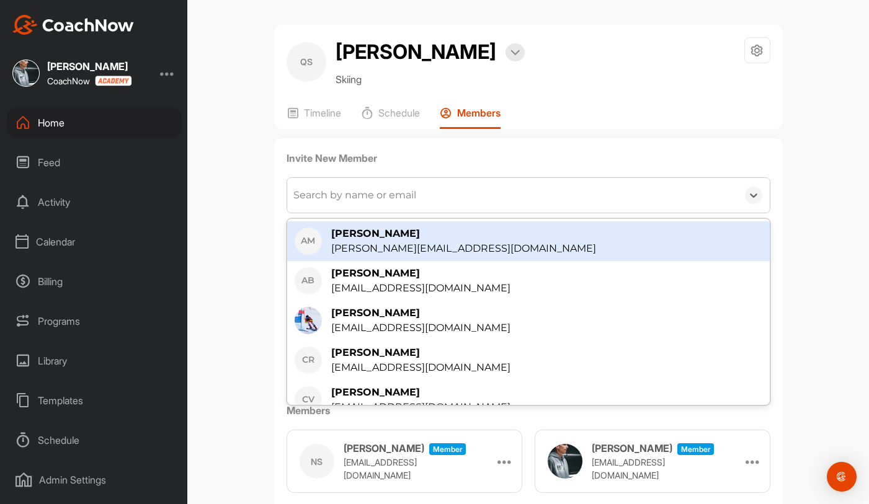
click at [360, 188] on div "Search by name or email" at bounding box center [354, 195] width 123 height 15
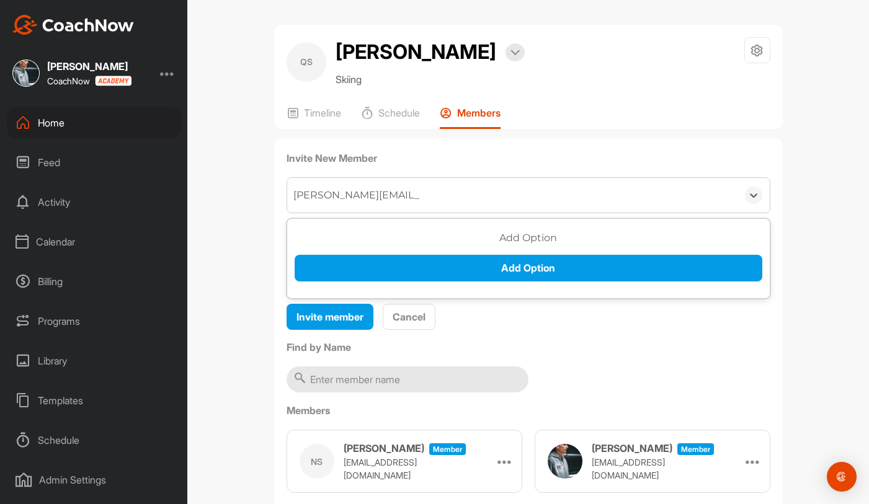
type input "[PERSON_NAME][EMAIL_ADDRESS][DOMAIN_NAME]"
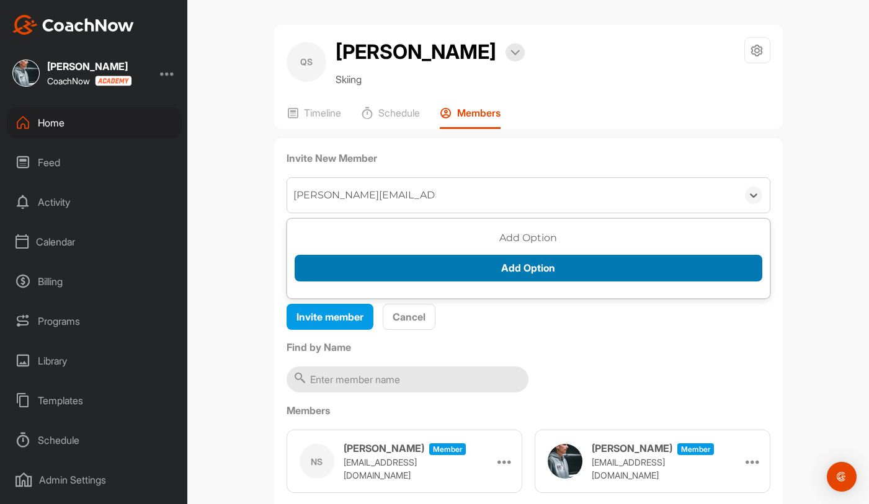
click at [517, 267] on button "Add Option" at bounding box center [529, 268] width 468 height 27
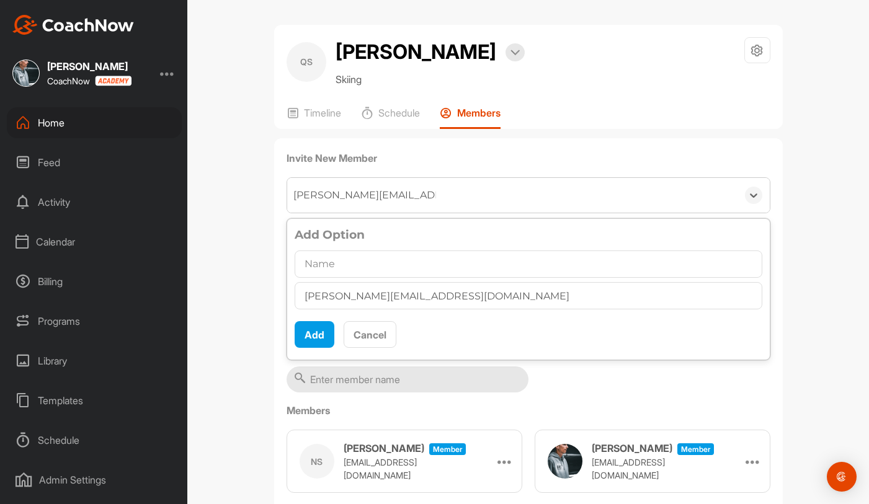
click at [375, 264] on input "text" at bounding box center [529, 264] width 468 height 27
type input "[PERSON_NAME]"
click at [323, 339] on button "Add" at bounding box center [315, 334] width 40 height 27
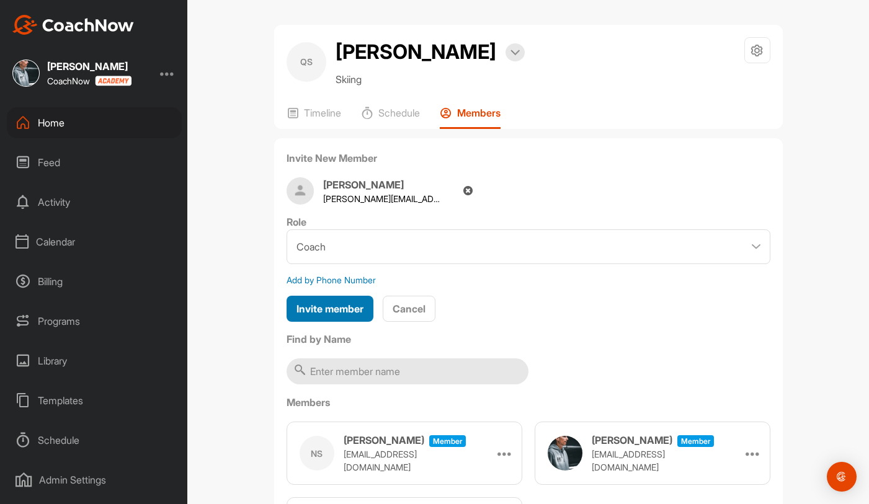
click at [334, 311] on span "Invite member" at bounding box center [330, 309] width 67 height 12
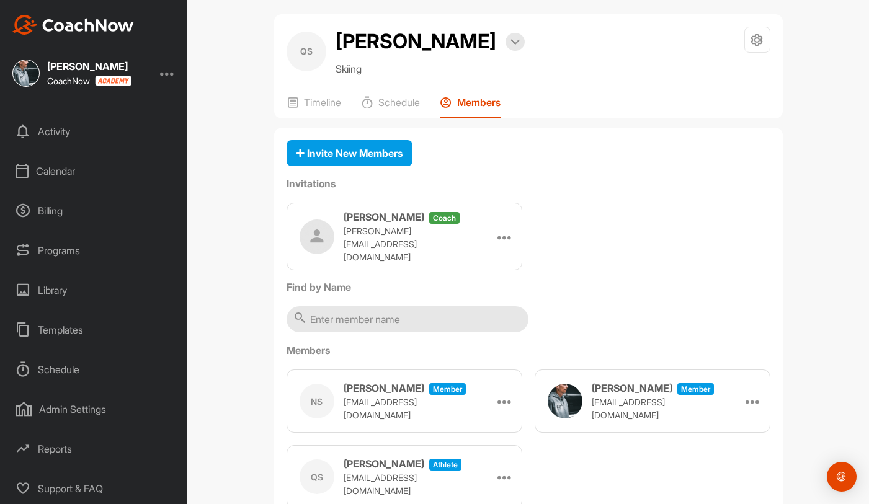
scroll to position [3, 0]
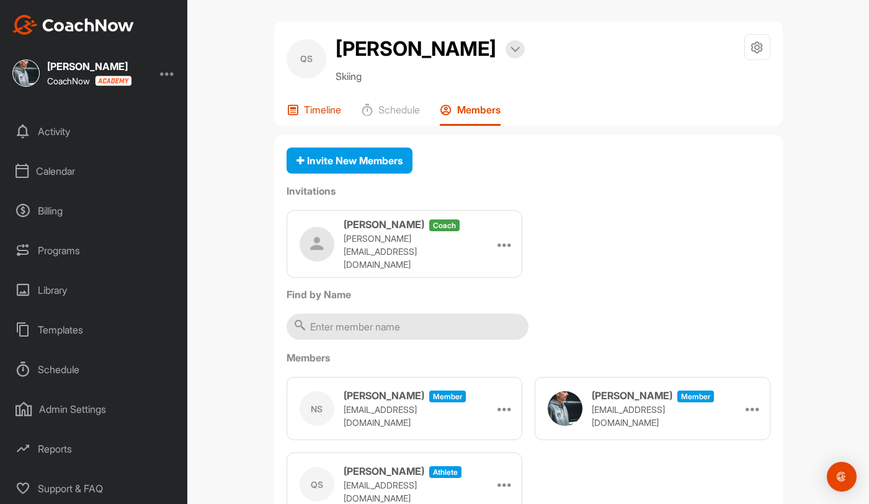
click at [311, 108] on p "Timeline" at bounding box center [322, 110] width 37 height 12
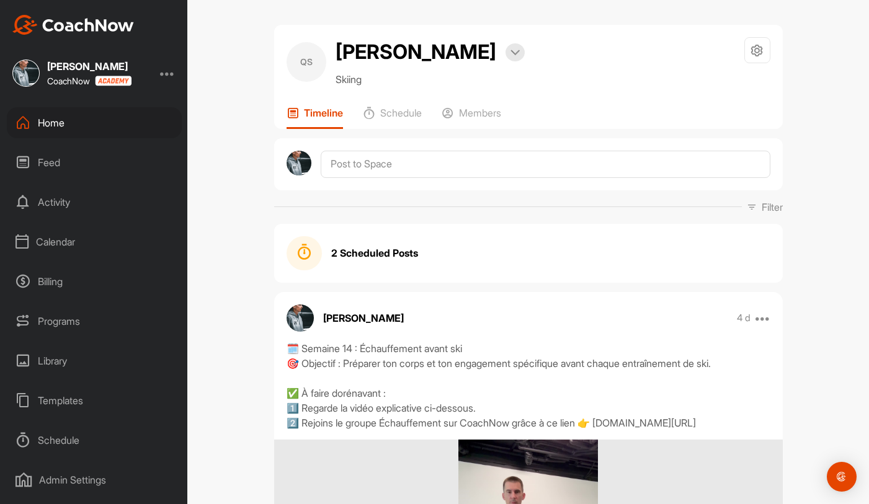
click at [68, 135] on div "Home" at bounding box center [94, 122] width 175 height 31
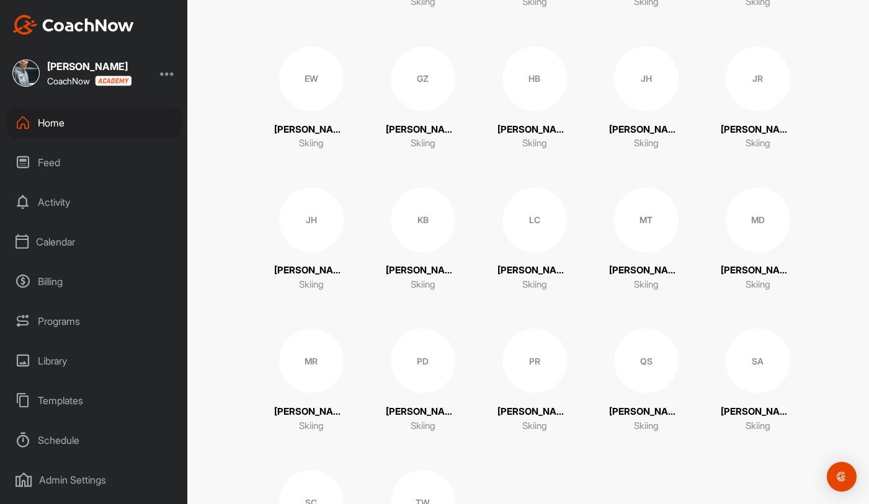
scroll to position [236, 0]
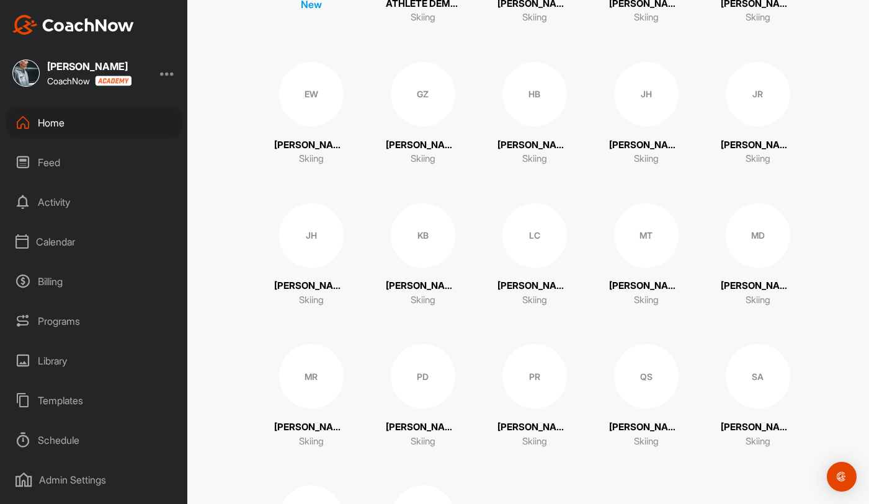
click at [424, 105] on div "GZ" at bounding box center [423, 94] width 65 height 65
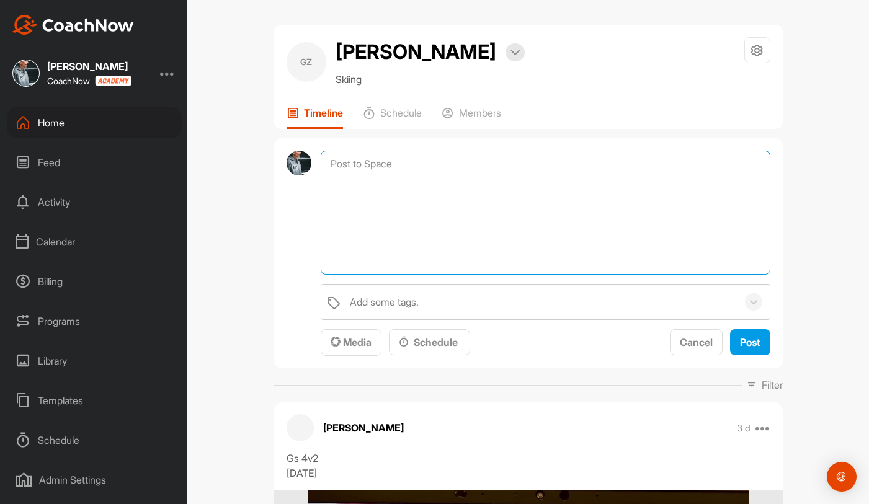
click at [362, 169] on textarea at bounding box center [545, 213] width 449 height 124
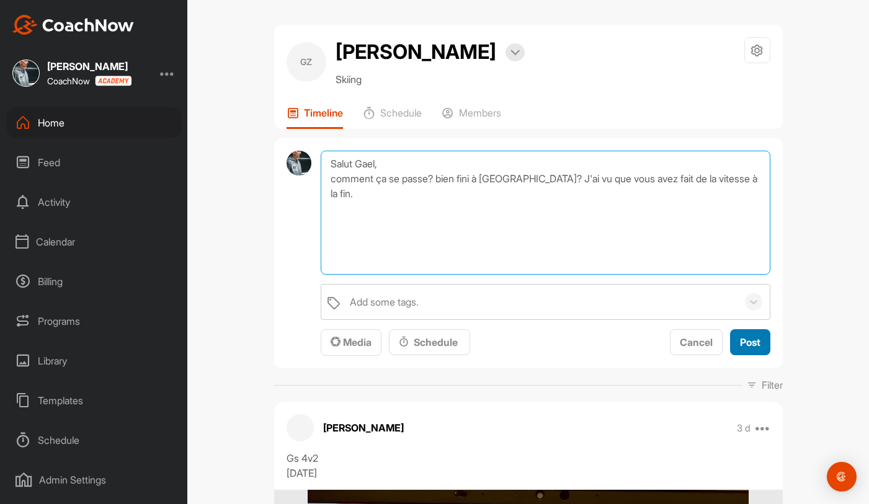
type textarea "Salut Gael, comment ça se passe? bien fini à [GEOGRAPHIC_DATA]? J'ai vu que vou…"
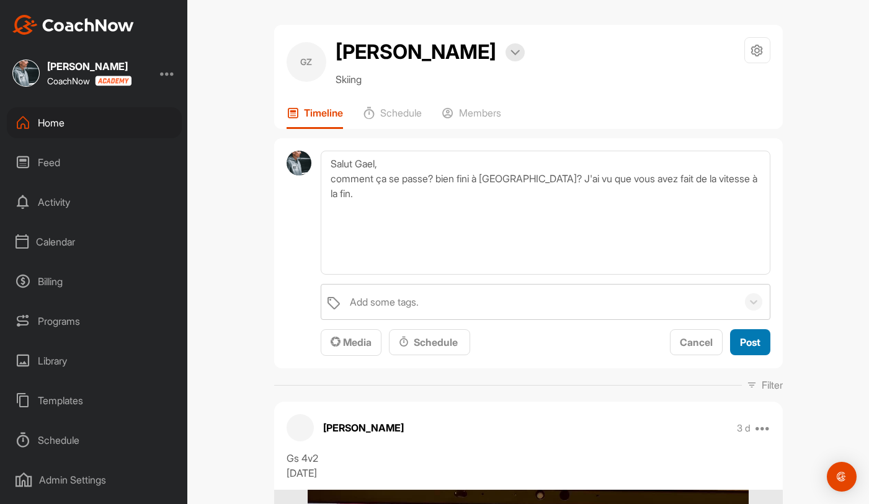
click at [753, 352] on button "Post" at bounding box center [750, 342] width 40 height 27
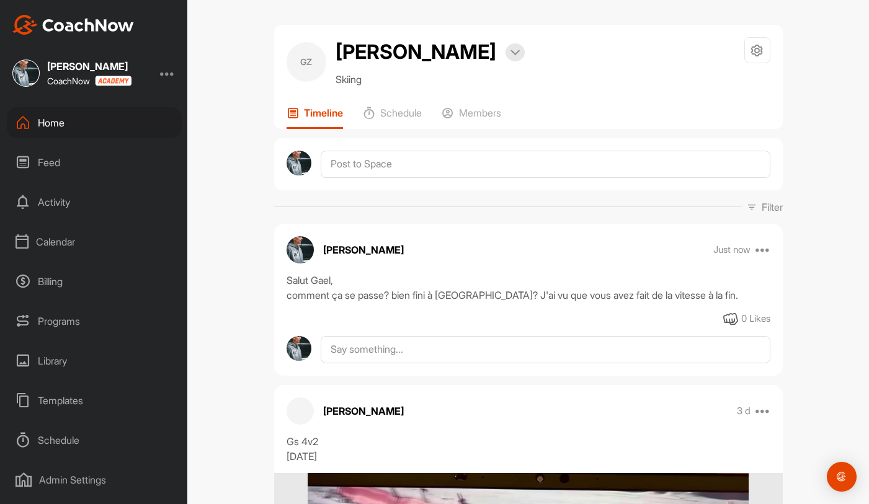
click at [102, 131] on div "Home" at bounding box center [94, 122] width 175 height 31
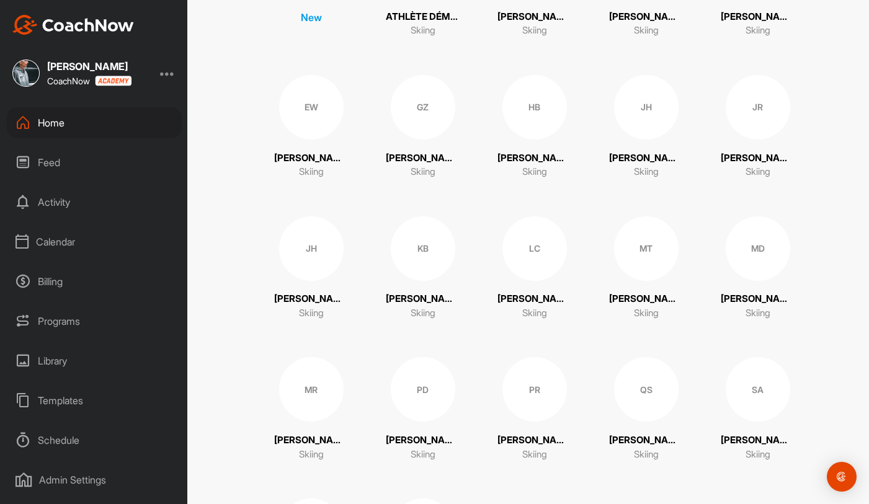
scroll to position [362, 0]
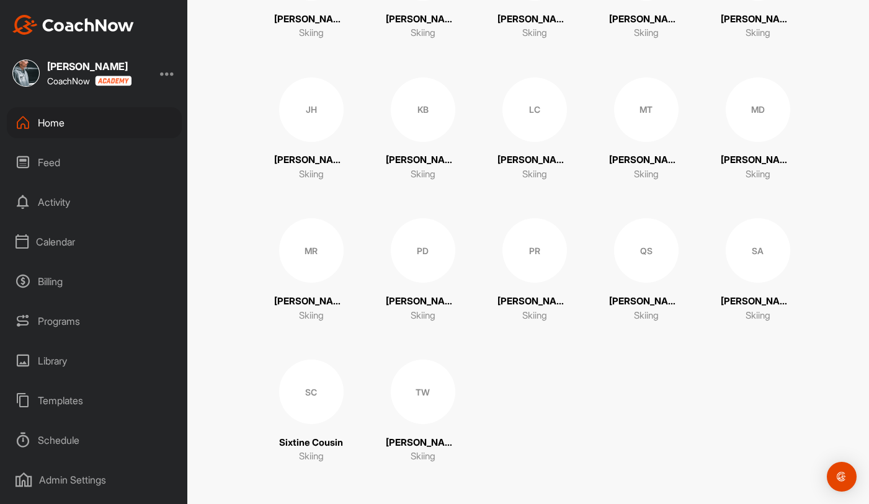
click at [408, 400] on div "TW" at bounding box center [423, 392] width 65 height 65
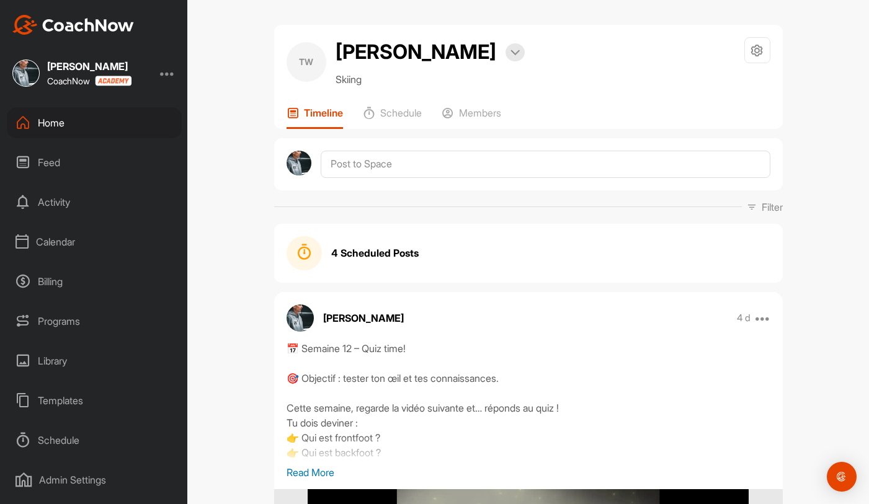
click at [125, 122] on div "Home" at bounding box center [94, 122] width 175 height 31
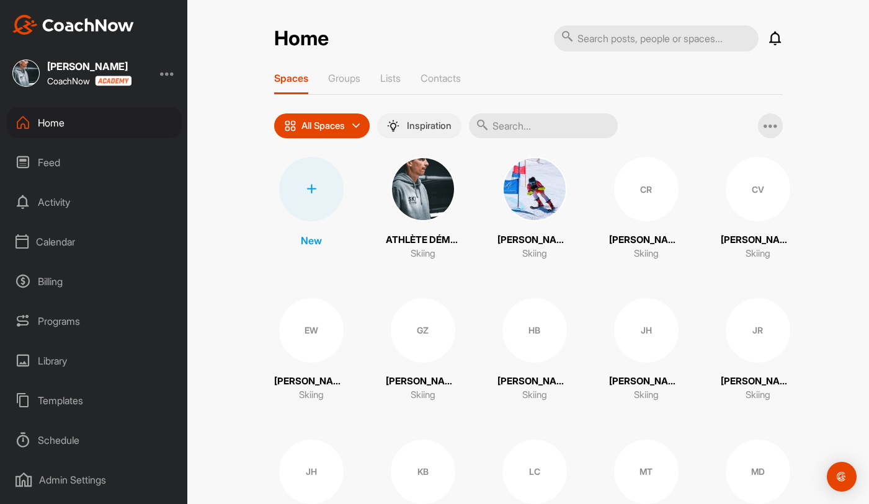
click at [434, 123] on p "Inspiration" at bounding box center [429, 126] width 45 height 10
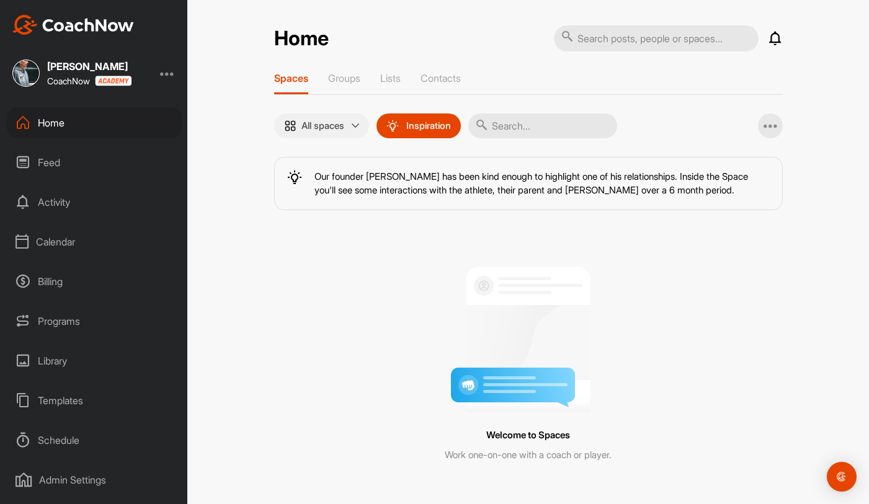
click at [331, 127] on p "All spaces" at bounding box center [323, 126] width 43 height 10
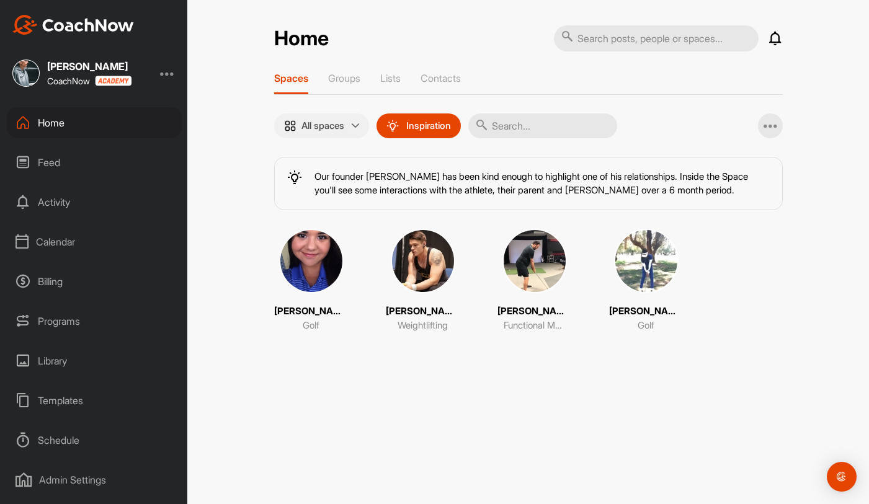
click at [305, 127] on p "All spaces" at bounding box center [323, 126] width 43 height 10
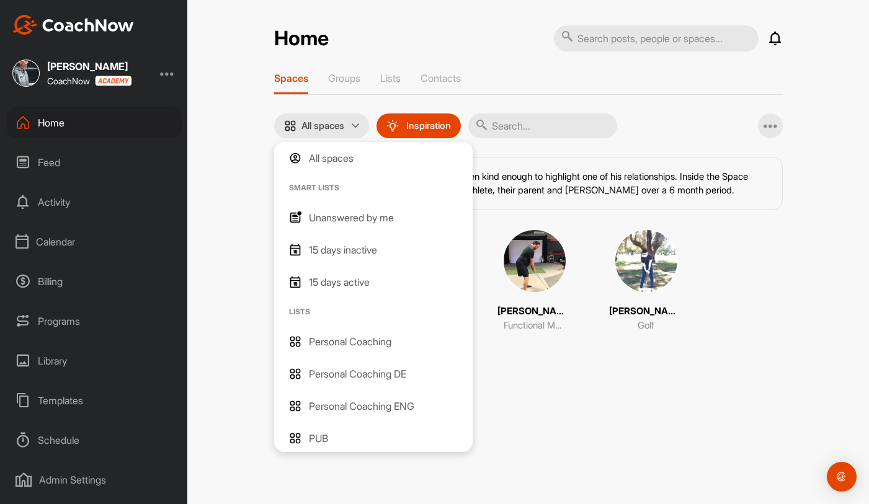
click at [297, 149] on div "All spaces" at bounding box center [373, 158] width 199 height 32
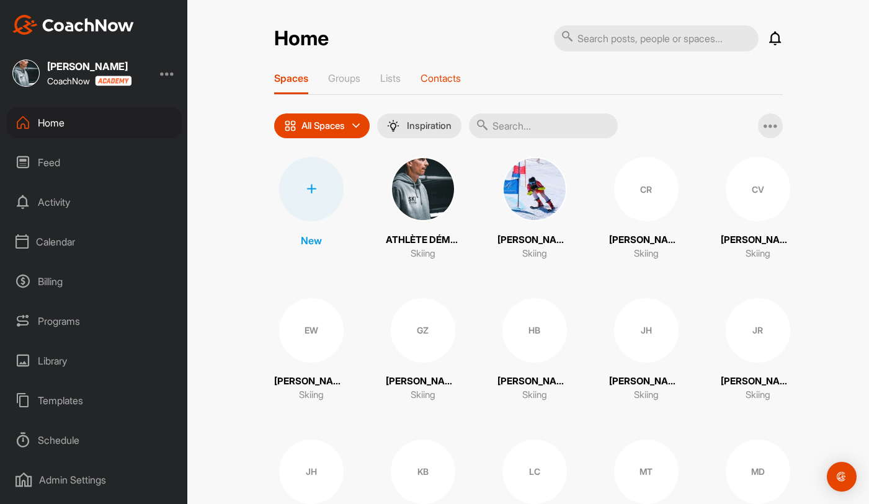
click at [441, 81] on p "Contacts" at bounding box center [441, 78] width 40 height 12
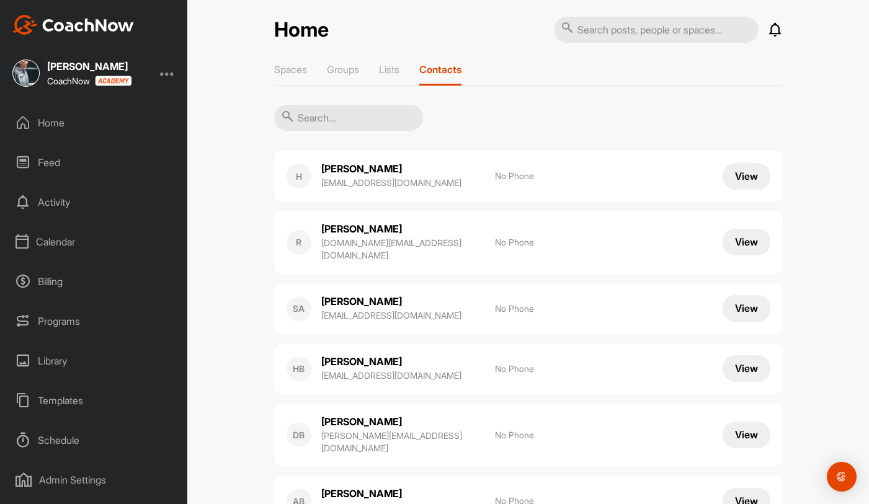
scroll to position [11, 0]
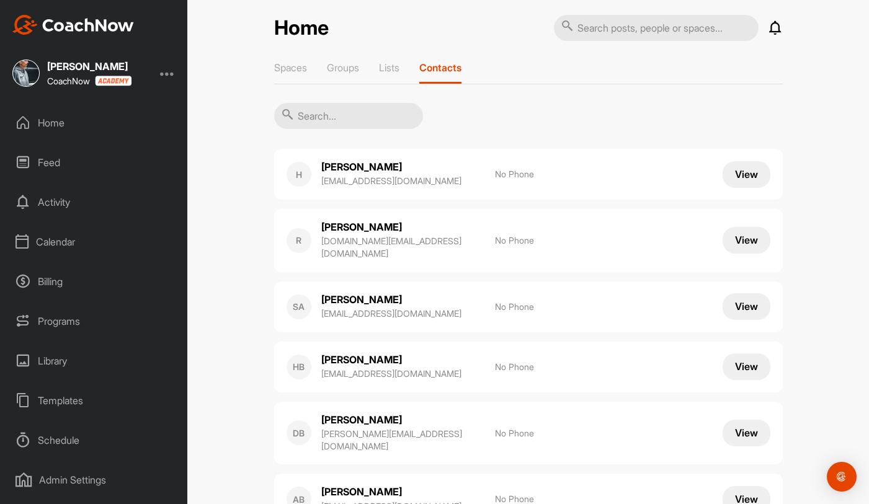
click at [743, 178] on button "View" at bounding box center [747, 174] width 48 height 27
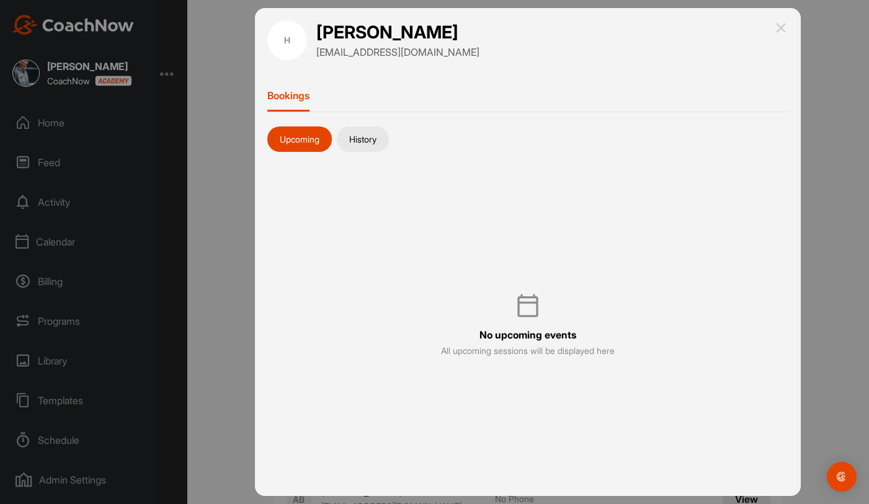
click at [372, 142] on button "History" at bounding box center [363, 140] width 52 height 26
click at [315, 145] on button "Upcoming" at bounding box center [299, 140] width 65 height 26
click at [782, 30] on img at bounding box center [781, 27] width 15 height 15
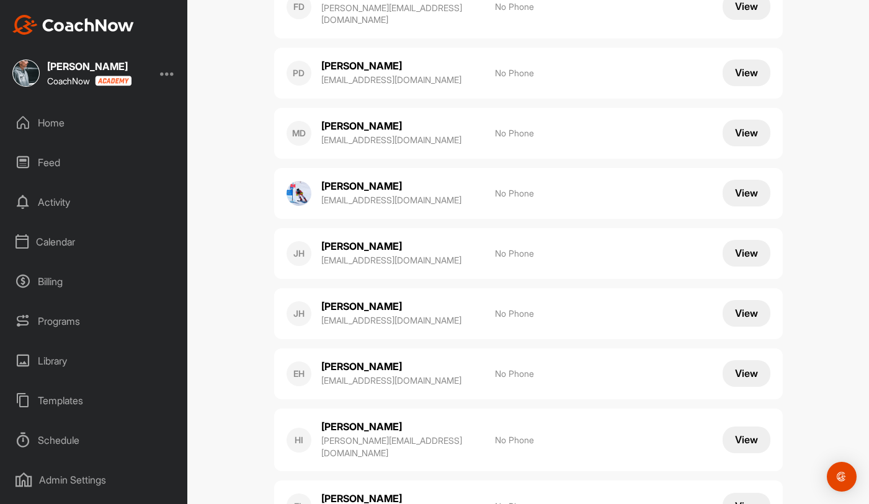
scroll to position [0, 0]
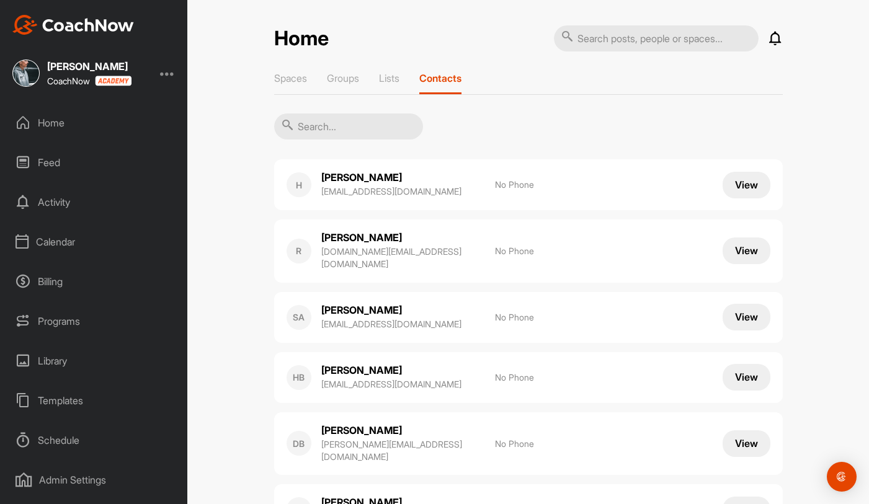
click at [115, 122] on div "Home" at bounding box center [94, 122] width 175 height 31
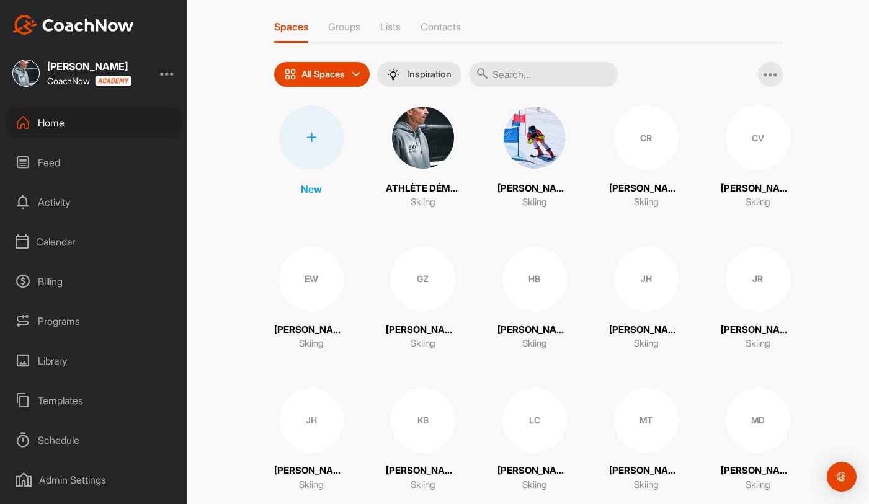
scroll to position [66, 0]
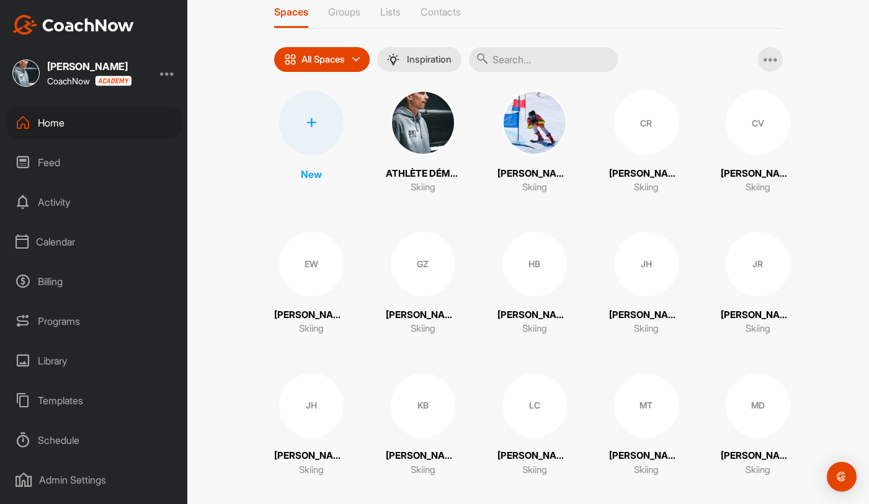
click at [738, 275] on div "JR" at bounding box center [758, 264] width 65 height 65
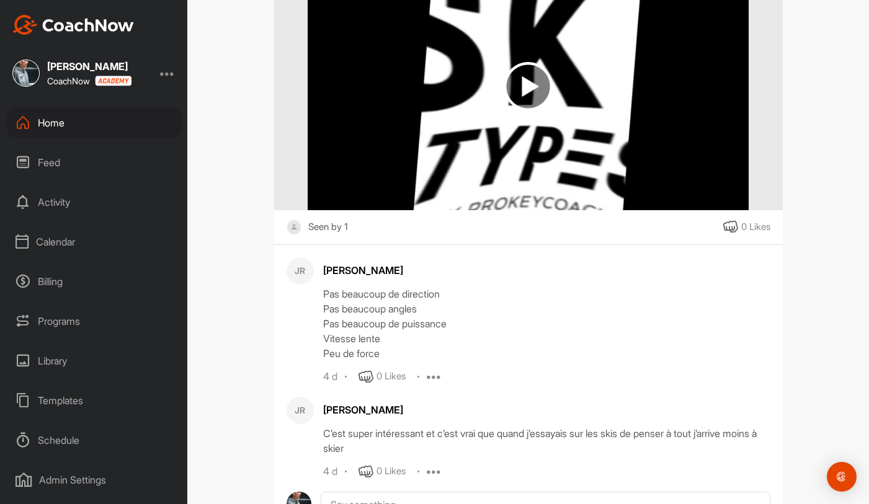
scroll to position [1063, 0]
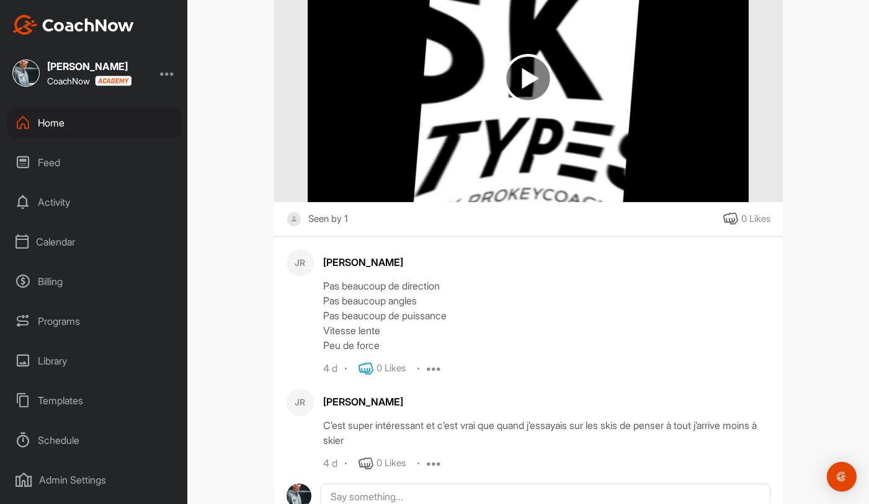
click at [366, 371] on icon at bounding box center [366, 369] width 15 height 15
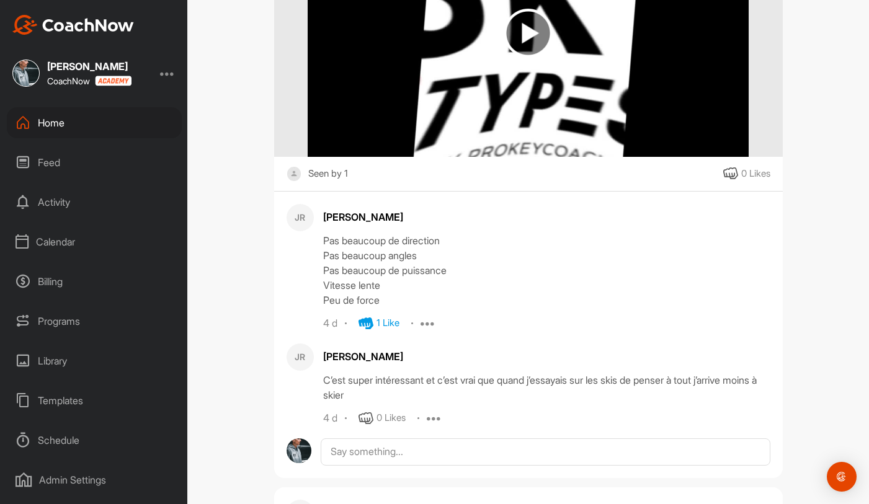
scroll to position [1122, 0]
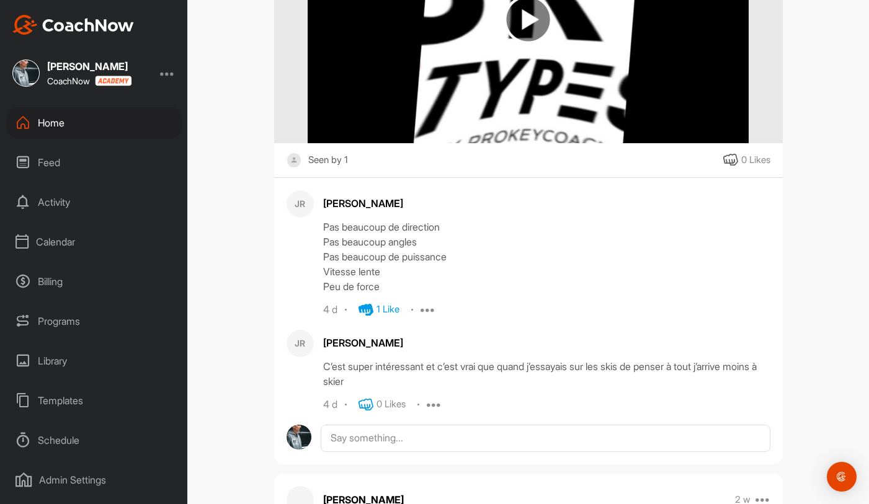
click at [366, 403] on icon at bounding box center [366, 405] width 15 height 15
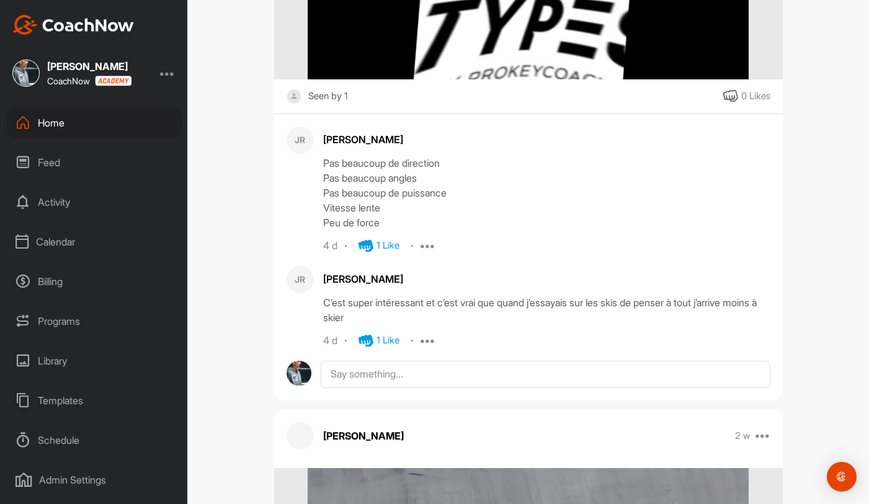
scroll to position [1198, 0]
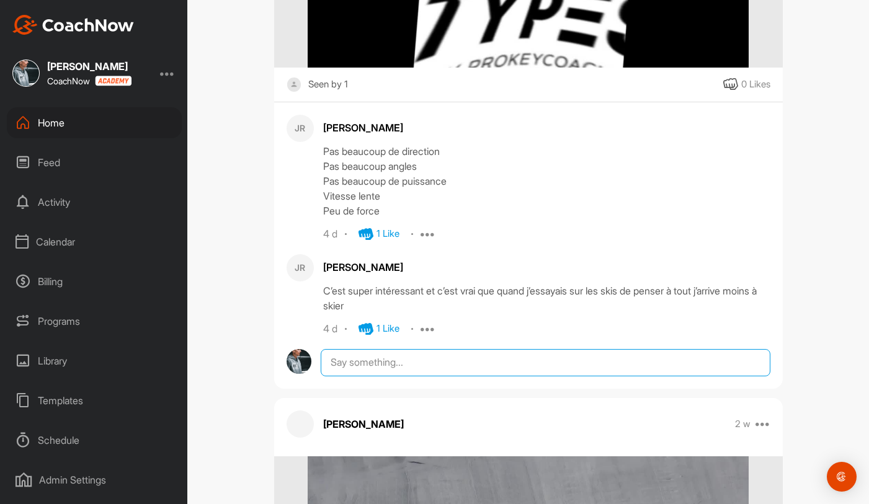
click at [377, 366] on textarea at bounding box center [545, 362] width 449 height 27
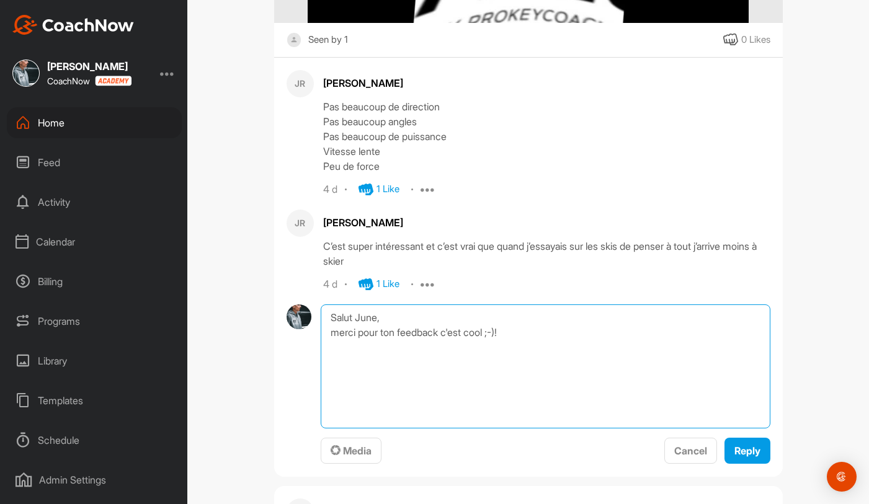
scroll to position [1246, 0]
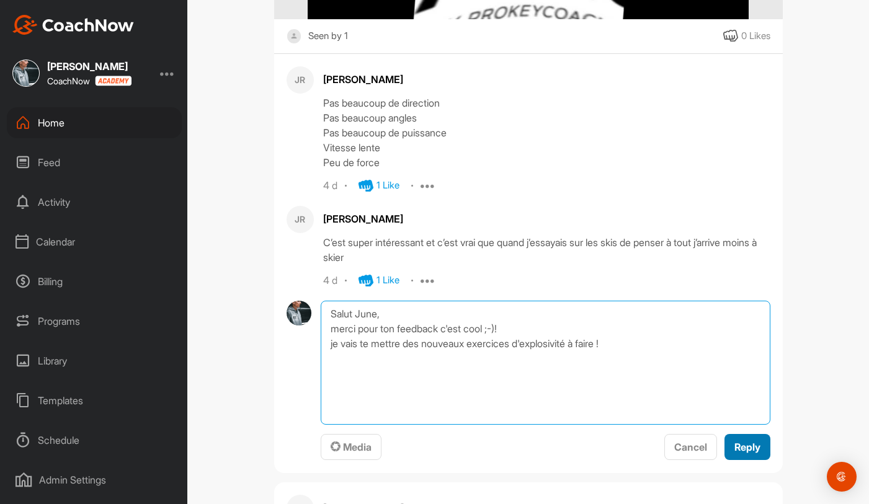
type textarea "Salut June, merci pour ton feedback c'est cool ;-)! je vais te mettre des nouve…"
click at [754, 448] on span "Reply" at bounding box center [748, 447] width 26 height 12
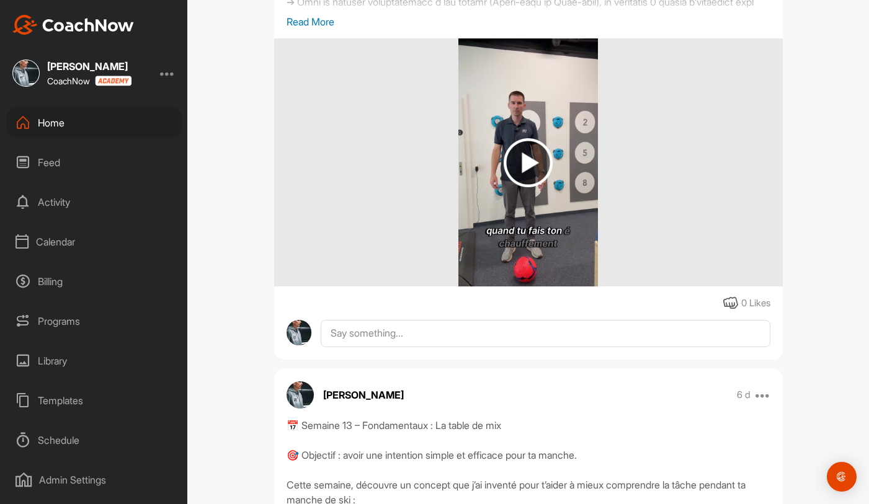
scroll to position [0, 0]
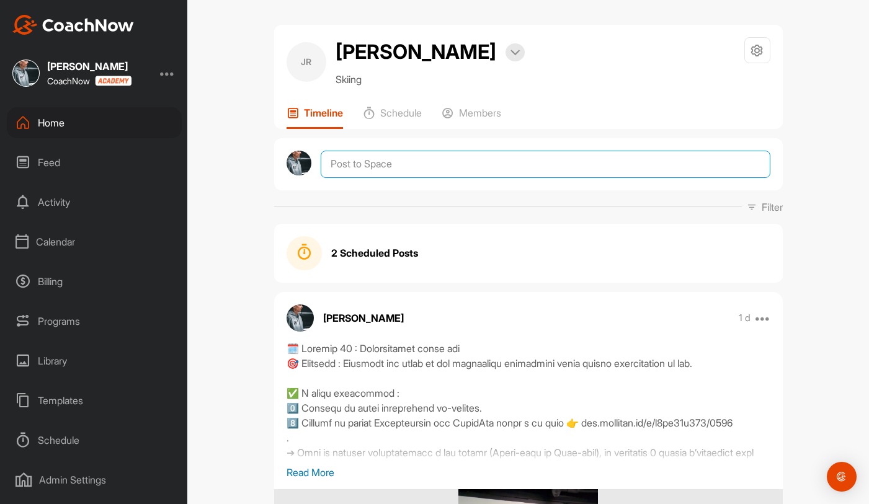
click at [369, 166] on textarea at bounding box center [545, 164] width 449 height 27
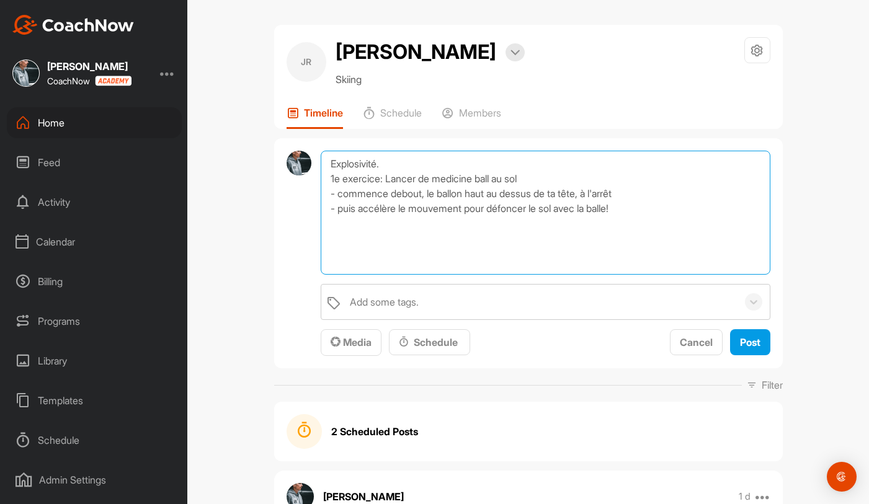
click at [631, 208] on textarea "Explosivité. 1e exercice: Lancer de medicine ball au sol - commence debout, le …" at bounding box center [545, 213] width 449 height 124
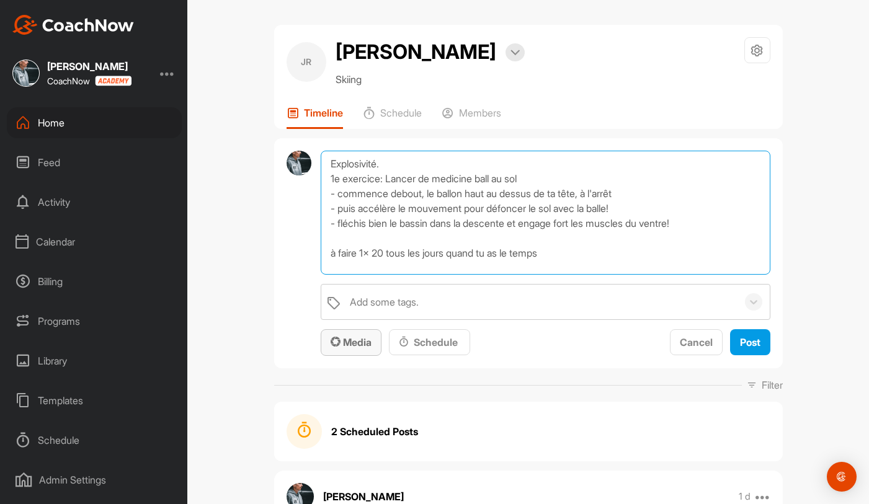
type textarea "Explosivité. 1e exercice: Lancer de medicine ball au sol - commence debout, le …"
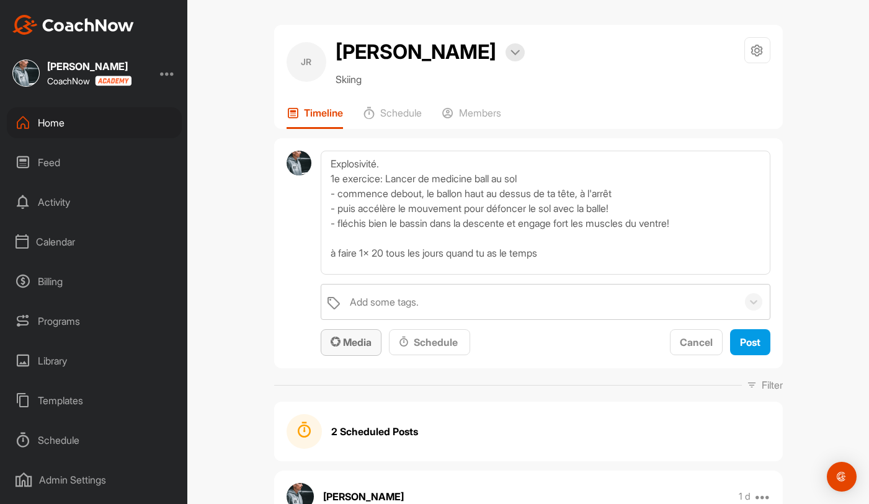
click at [354, 345] on span "Media" at bounding box center [351, 342] width 41 height 12
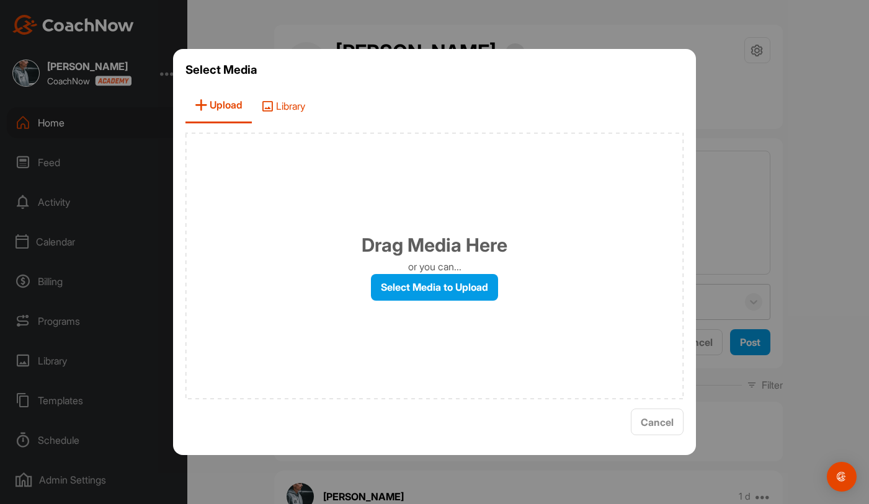
click at [285, 98] on span "Library" at bounding box center [283, 105] width 63 height 35
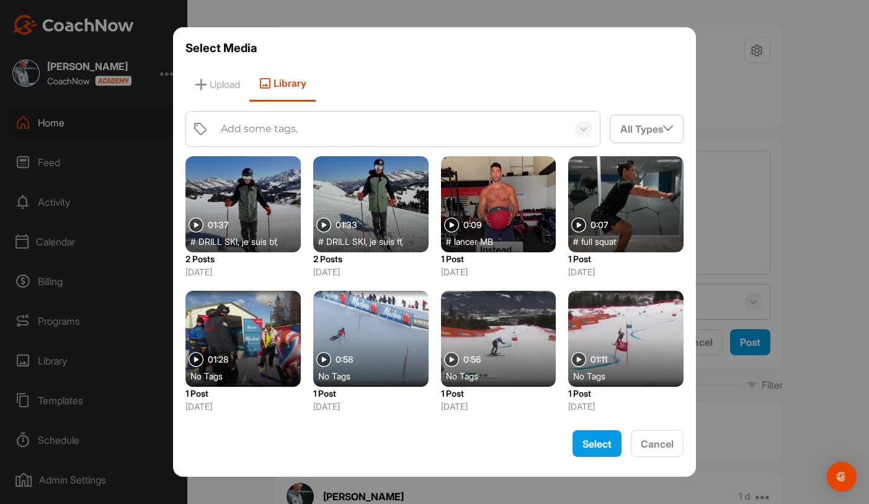
click at [485, 216] on div at bounding box center [498, 204] width 115 height 96
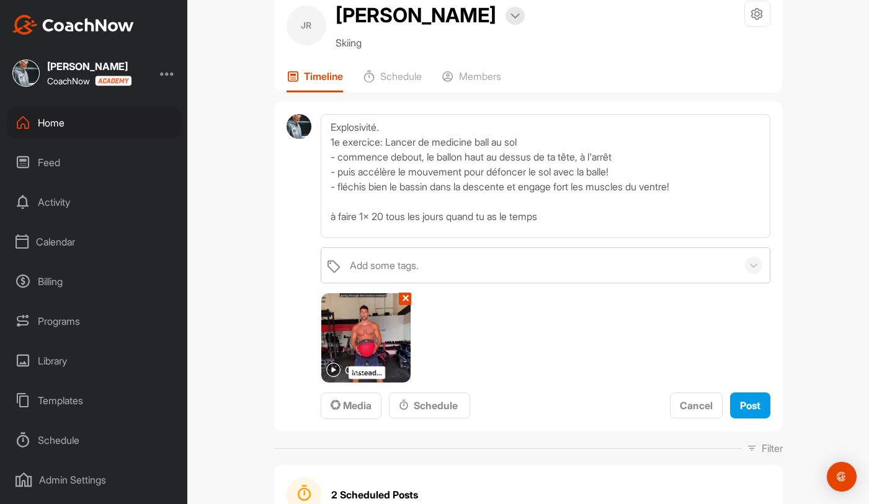
scroll to position [52, 0]
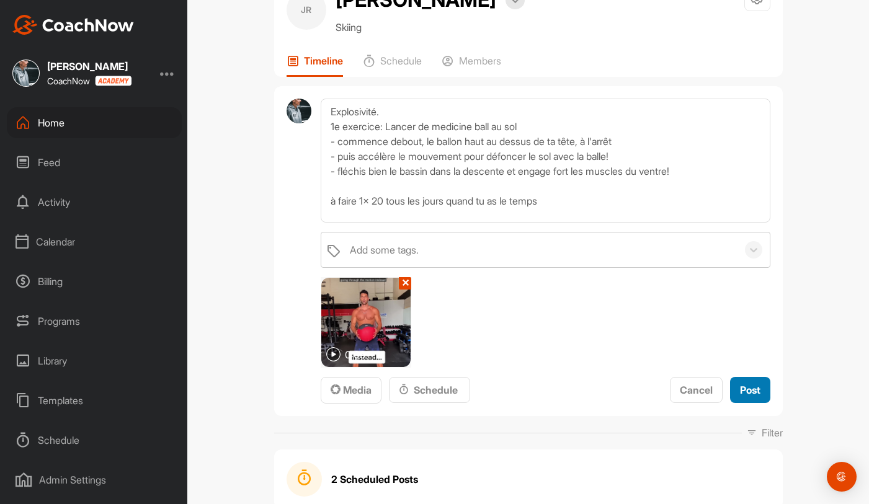
click at [754, 393] on span "Post" at bounding box center [750, 390] width 20 height 12
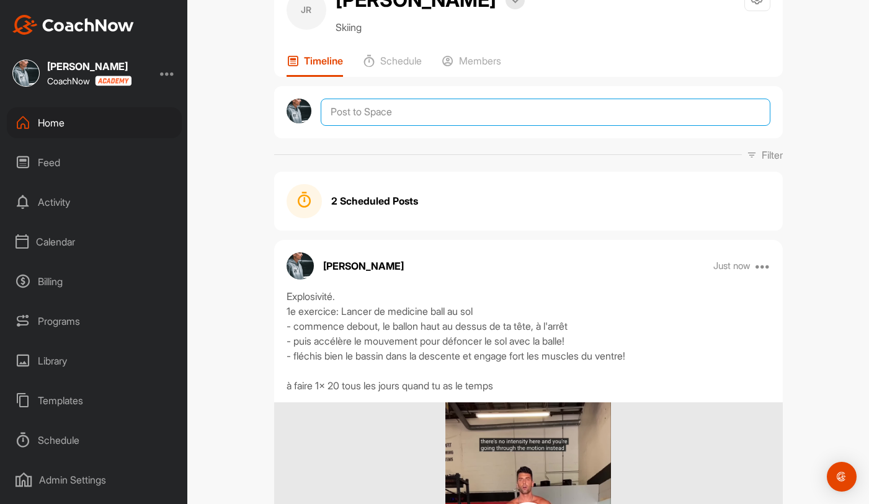
click at [413, 114] on textarea at bounding box center [545, 112] width 449 height 27
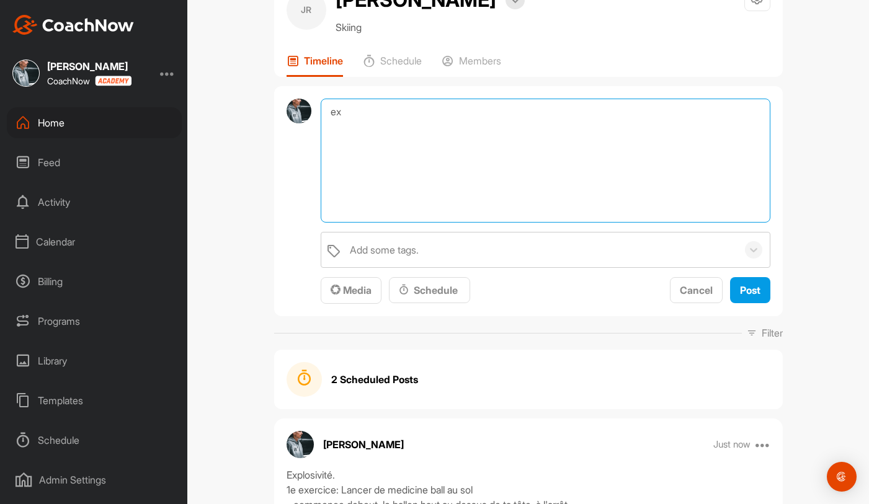
type textarea "e"
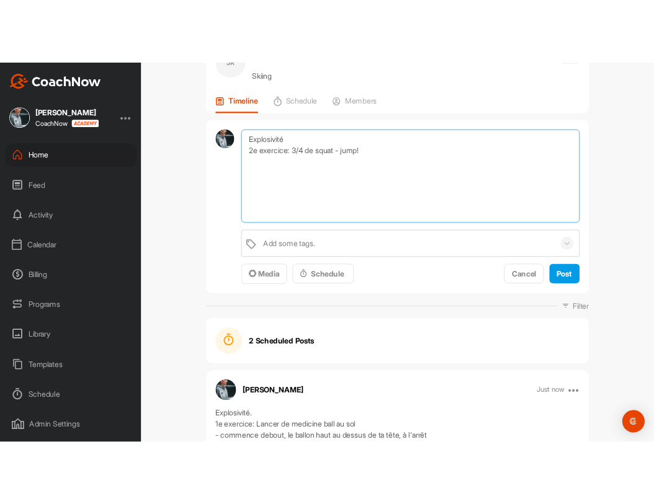
scroll to position [66, 0]
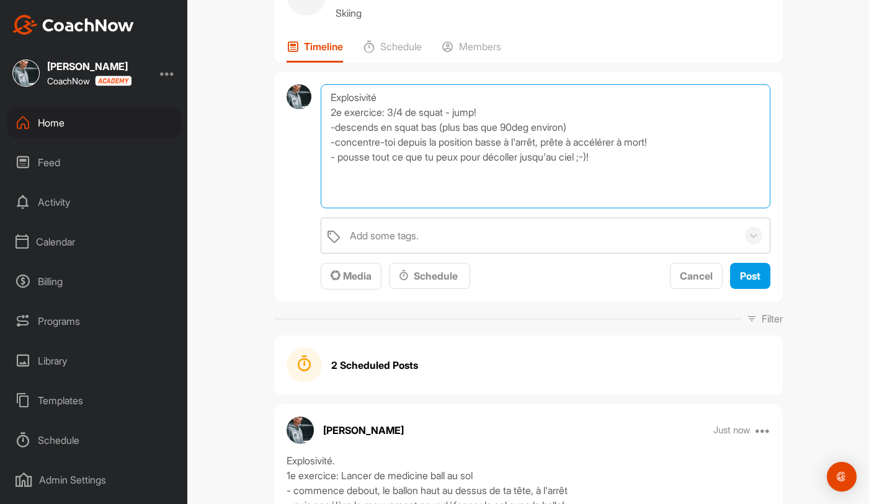
click at [620, 157] on textarea "Explosivité 2e exercice: 3/4 de squat - jump! -descends en squat bas (plus bas …" at bounding box center [545, 146] width 449 height 124
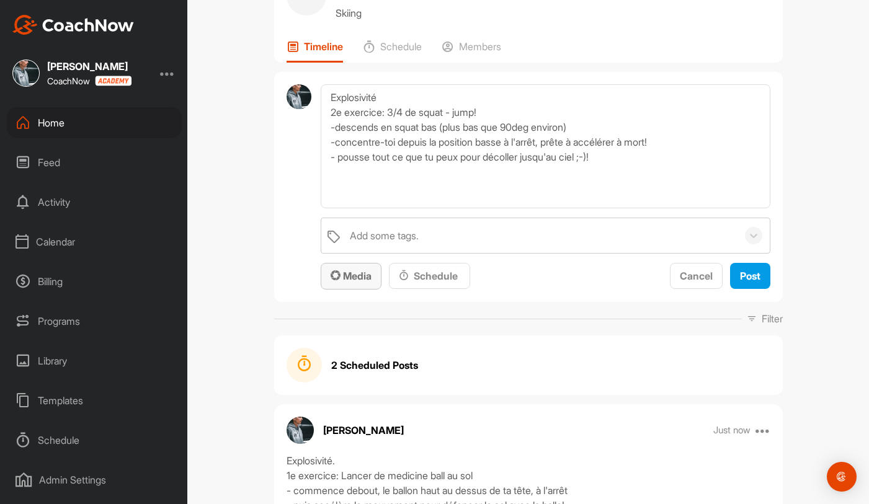
click at [344, 277] on span "Media" at bounding box center [351, 276] width 41 height 12
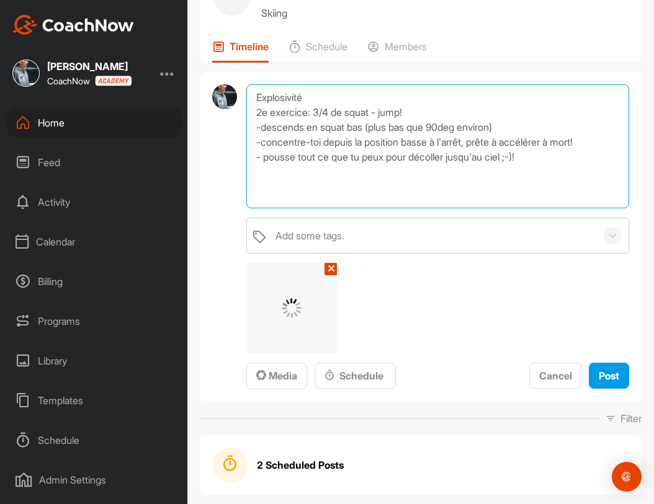
click at [551, 163] on textarea "Explosivité 2e exercice: 3/4 de squat - jump! -descends en squat bas (plus bas …" at bounding box center [437, 146] width 383 height 124
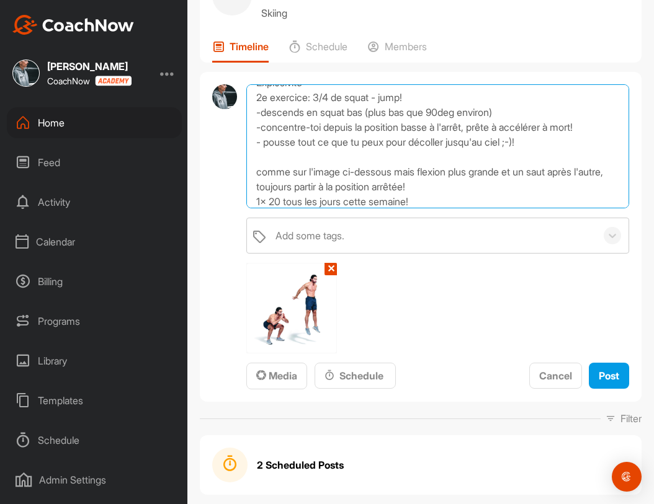
scroll to position [22, 0]
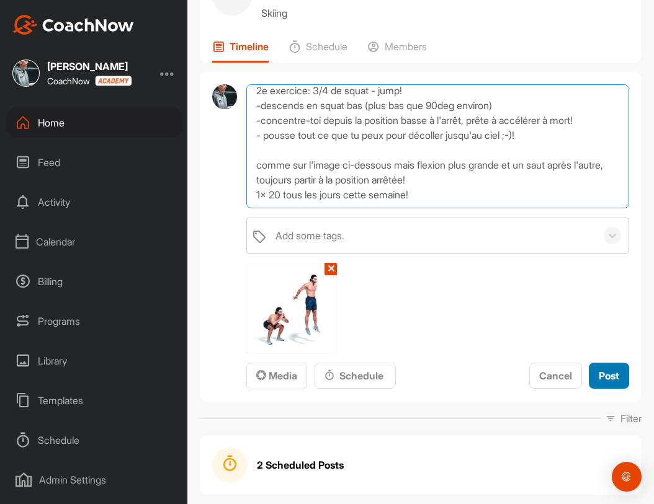
type textarea "Explosivité 2e exercice: 3/4 de squat - jump! -descends en squat bas (plus bas …"
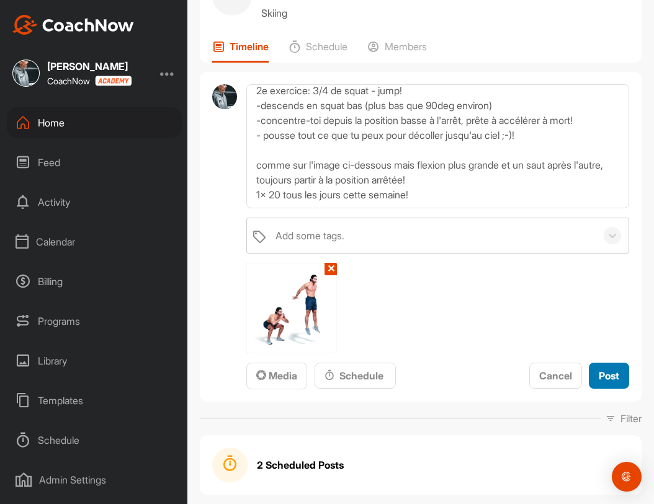
click at [607, 373] on span "Post" at bounding box center [609, 376] width 20 height 12
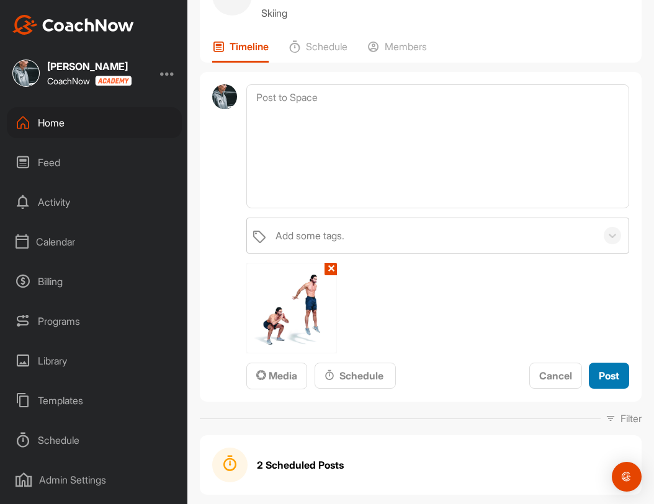
scroll to position [0, 0]
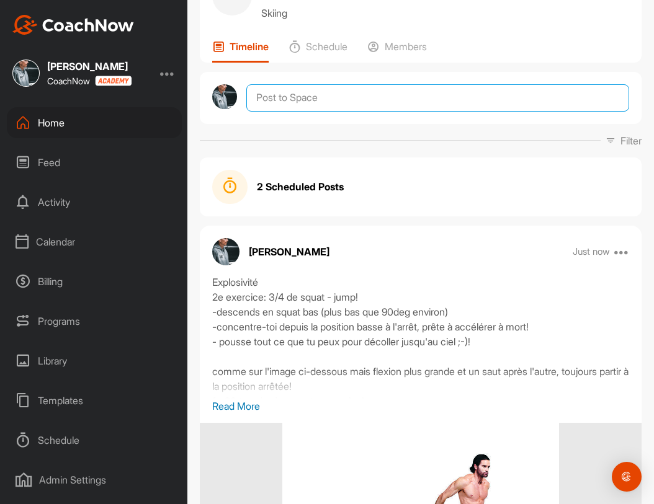
click at [352, 94] on textarea at bounding box center [437, 97] width 383 height 27
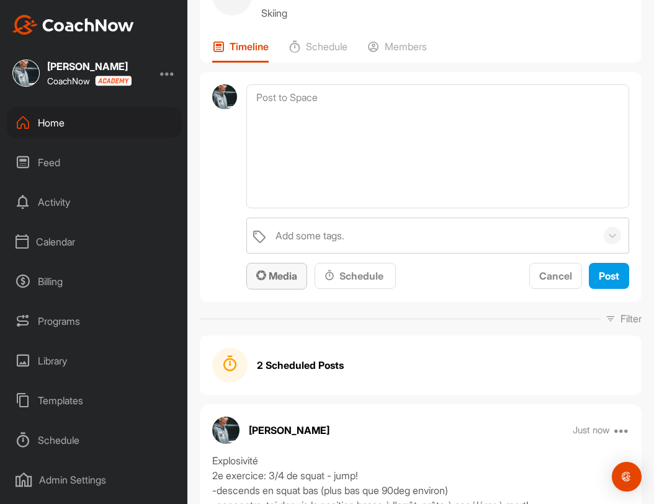
click at [273, 281] on span "Media" at bounding box center [276, 276] width 41 height 12
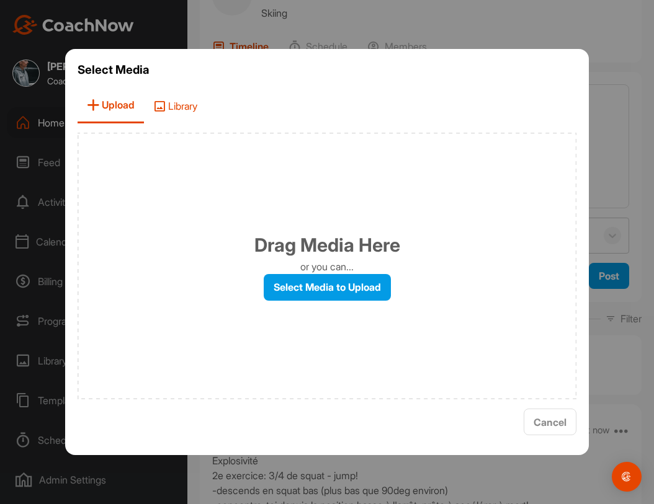
click at [186, 117] on span "Library" at bounding box center [175, 105] width 63 height 35
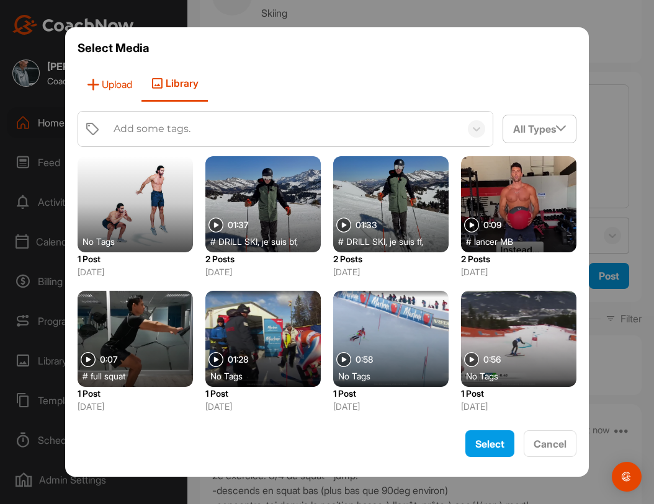
click at [104, 83] on span "Upload" at bounding box center [110, 83] width 64 height 35
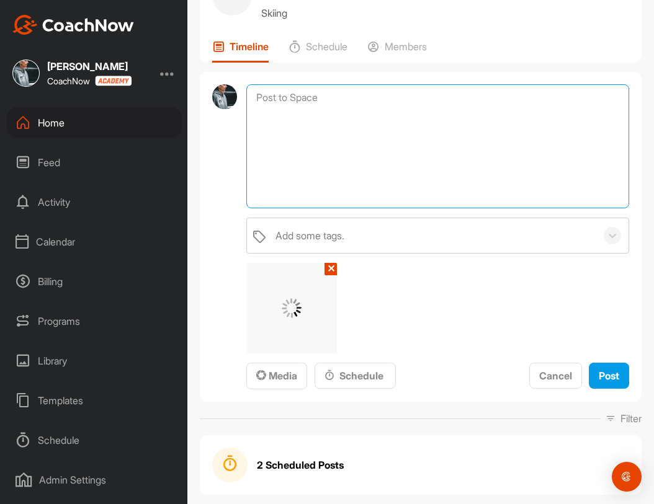
click at [385, 102] on textarea at bounding box center [437, 146] width 383 height 124
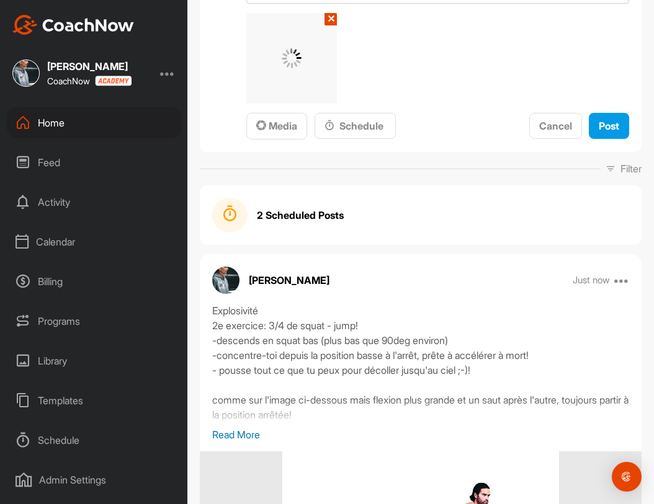
scroll to position [326, 0]
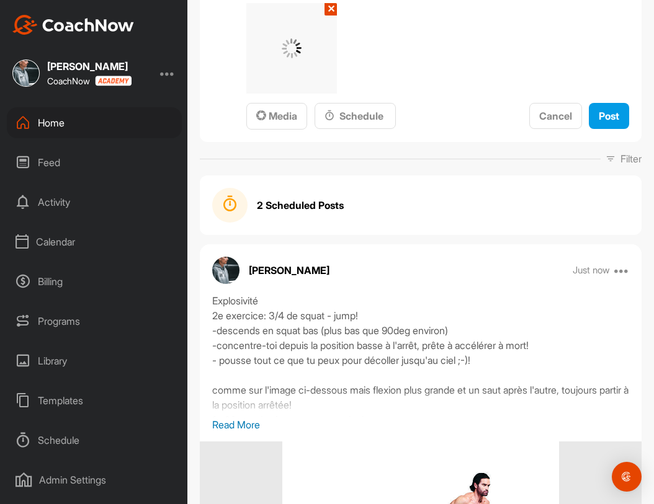
click at [241, 422] on p "Read More" at bounding box center [420, 425] width 417 height 15
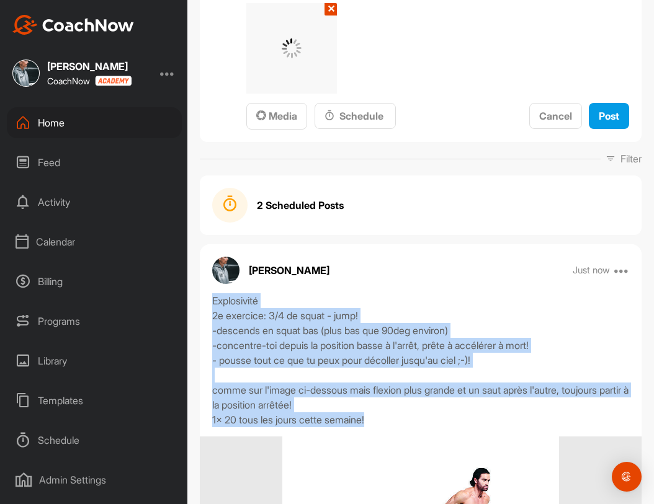
drag, startPoint x: 212, startPoint y: 298, endPoint x: 394, endPoint y: 418, distance: 218.2
click at [394, 418] on div "Explosivité 2e exercice: 3/4 de squat - jump! -descends en squat bas (plus bas …" at bounding box center [421, 360] width 442 height 134
copy div "Explosivité 2e exercice: 3/4 de squat - jump! -descends en squat bas (plus bas …"
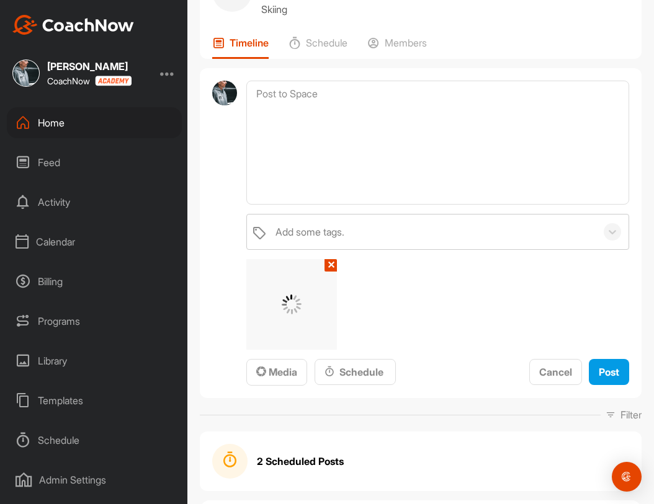
scroll to position [54, 0]
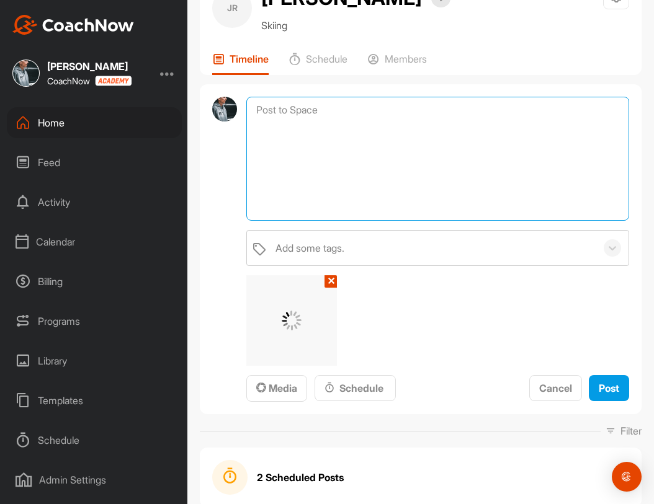
click at [323, 132] on textarea at bounding box center [437, 159] width 383 height 124
paste textarea "Explosivité 2e exercice: 3/4 de squat - jump! -descends en squat bas (plus bas …"
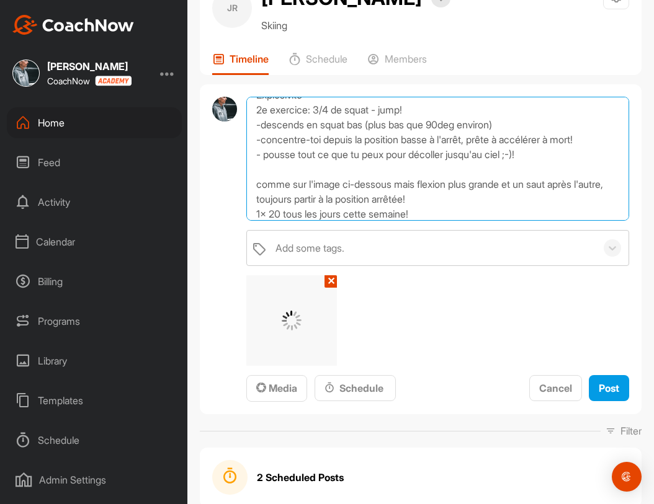
scroll to position [0, 0]
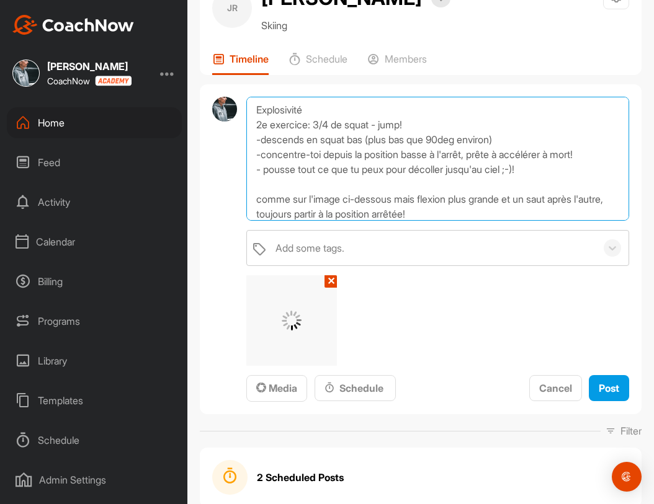
click at [262, 127] on textarea "Explosivité 2e exercice: 3/4 de squat - jump! -descends en squat bas (plus bas …" at bounding box center [437, 159] width 383 height 124
drag, startPoint x: 318, startPoint y: 126, endPoint x: 412, endPoint y: 126, distance: 94.3
click at [412, 126] on textarea "Explosivité 3e exercice: 3/4 de squat - jump! -descends en squat bas (plus bas …" at bounding box center [437, 159] width 383 height 124
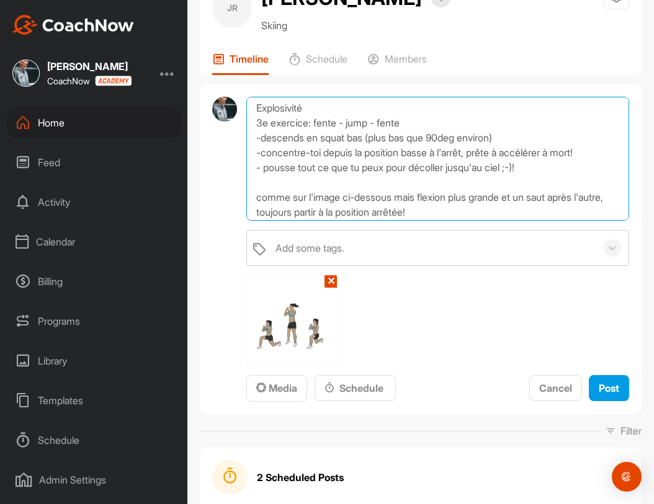
drag, startPoint x: 263, startPoint y: 136, endPoint x: 547, endPoint y: 172, distance: 286.4
click at [547, 172] on textarea "Explosivité 3e exercice: fente - jump - fente -descends en squat bas (plus bas …" at bounding box center [437, 159] width 383 height 124
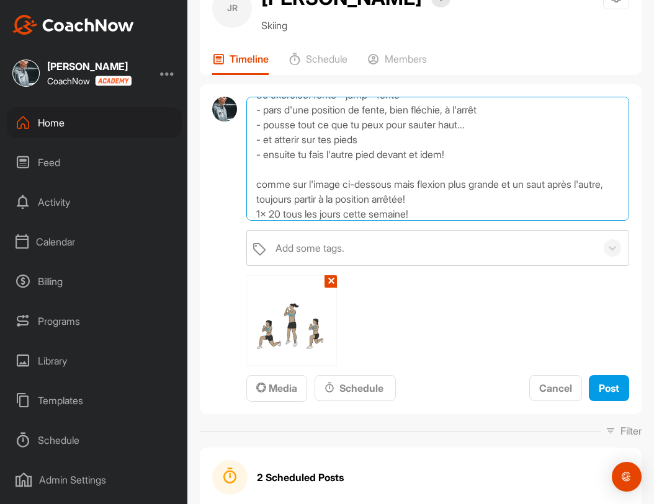
scroll to position [37, 0]
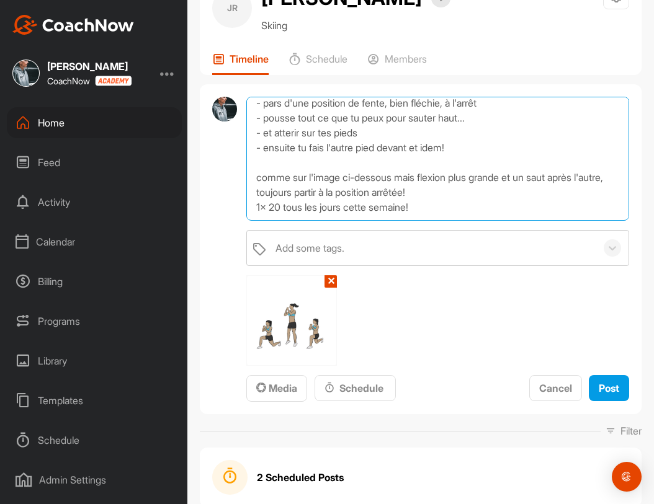
drag, startPoint x: 402, startPoint y: 179, endPoint x: 291, endPoint y: 193, distance: 111.9
click at [291, 193] on textarea "Explosivité 3e exercice: fente - jump - fente - pars d'une position de fente, b…" at bounding box center [437, 159] width 383 height 124
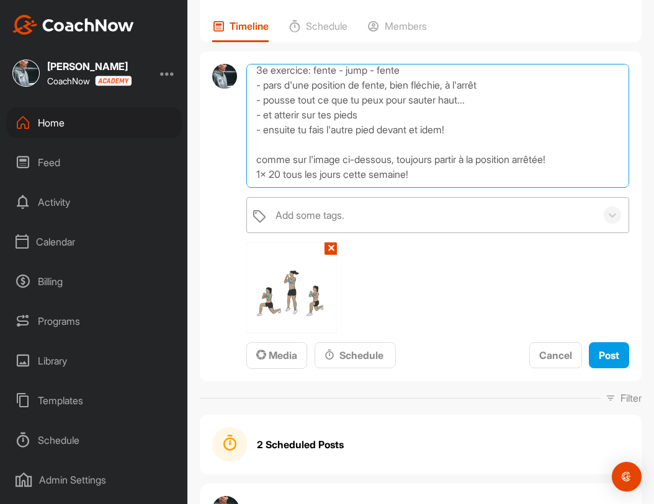
scroll to position [91, 0]
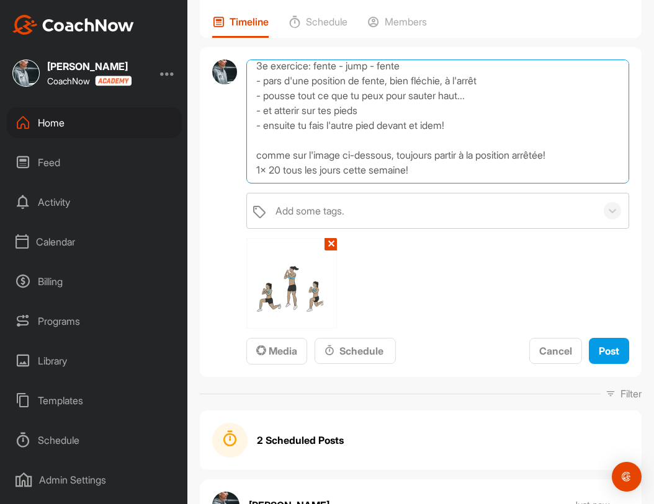
click at [434, 175] on textarea "Explosivité 3e exercice: fente - jump - fente - pars d'une position de fente, b…" at bounding box center [437, 122] width 383 height 124
type textarea "Explosivité 3e exercice: fente - jump - fente - pars d'une position de fente, b…"
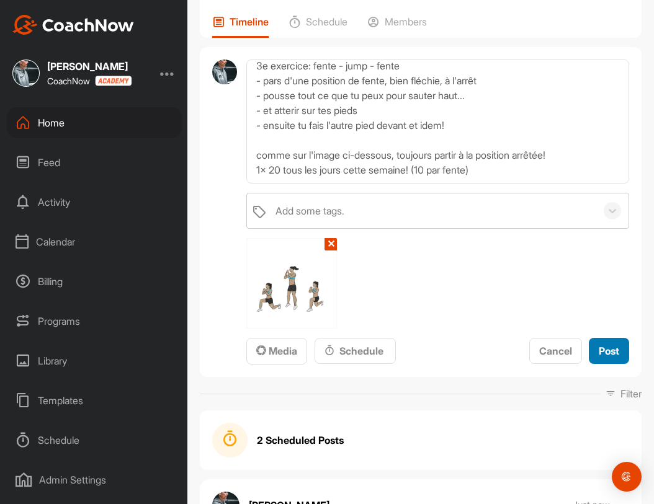
click at [603, 351] on span "Post" at bounding box center [609, 351] width 20 height 12
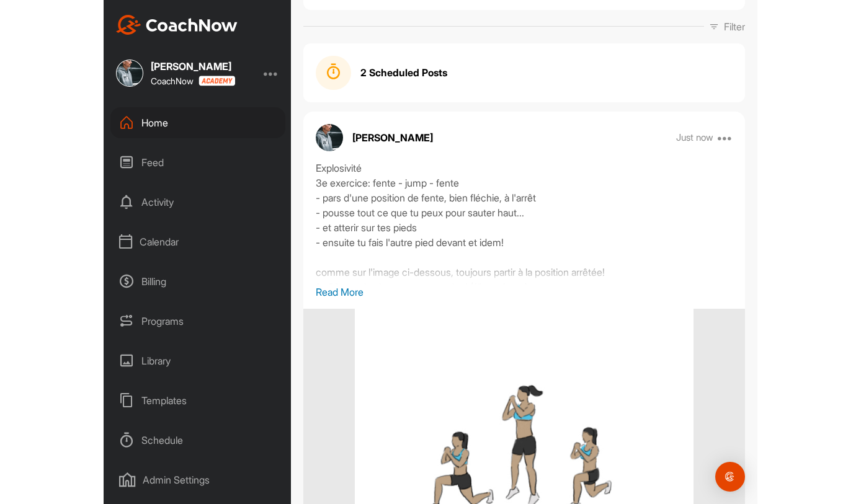
scroll to position [0, 0]
